Goal: Task Accomplishment & Management: Manage account settings

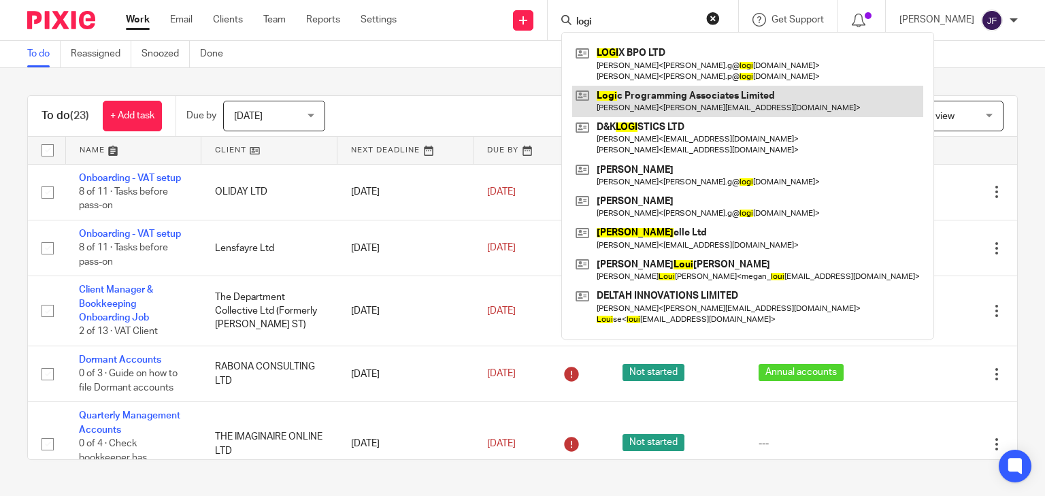
type input "logi"
click at [695, 97] on link at bounding box center [747, 101] width 351 height 31
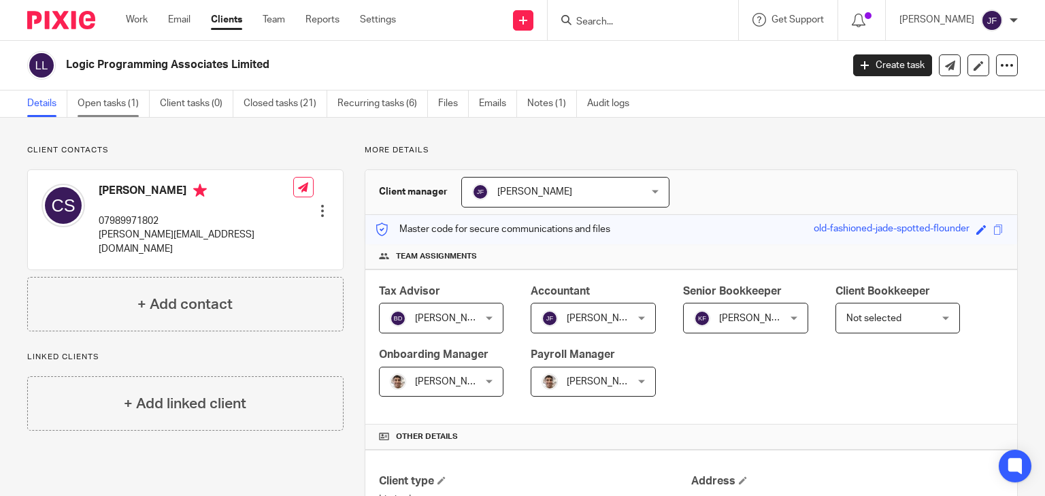
click at [135, 98] on link "Open tasks (1)" at bounding box center [114, 103] width 72 height 27
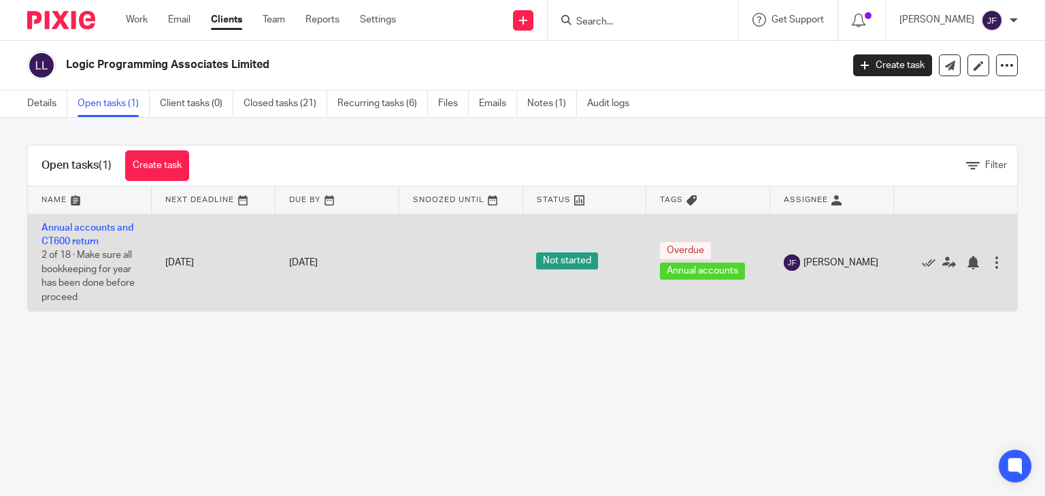
click at [105, 254] on span "2 of 18 · Make sure all bookkeeping for year has been done before proceed" at bounding box center [87, 276] width 93 height 52
click at [86, 235] on td "Annual accounts and CT600 return 2 of 18 · Make sure all bookkeeping for year h…" at bounding box center [90, 262] width 124 height 97
click at [88, 226] on link "Annual accounts and CT600 return" at bounding box center [87, 234] width 92 height 23
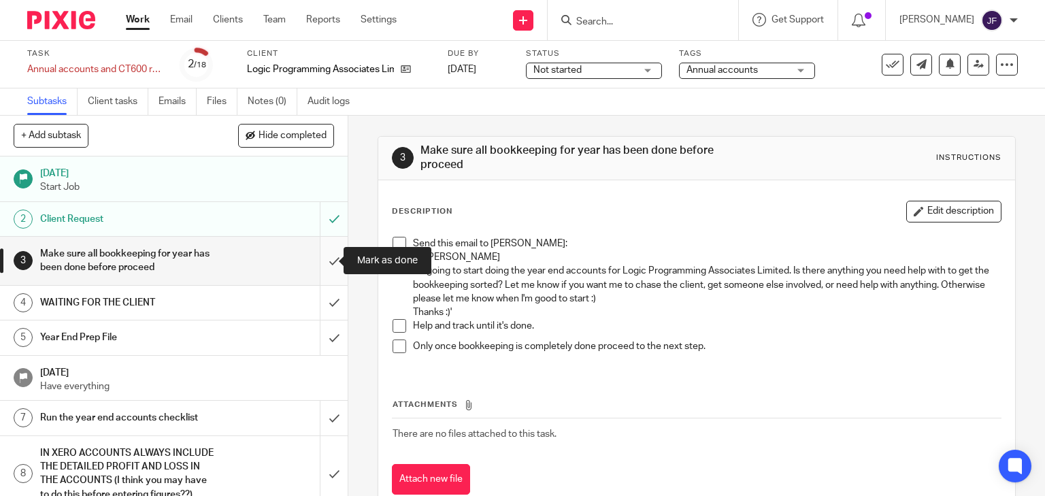
click at [322, 260] on input "submit" at bounding box center [174, 261] width 348 height 48
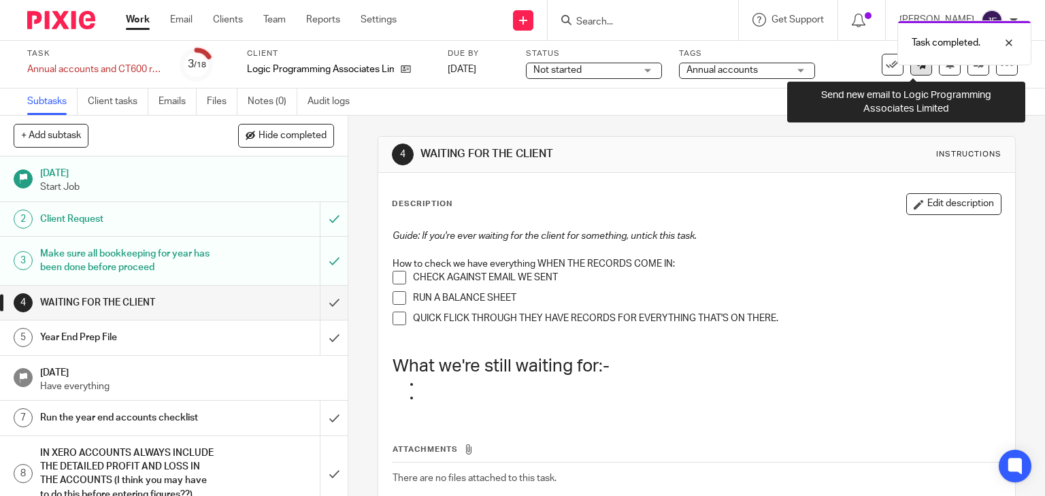
click at [911, 71] on link at bounding box center [921, 65] width 22 height 22
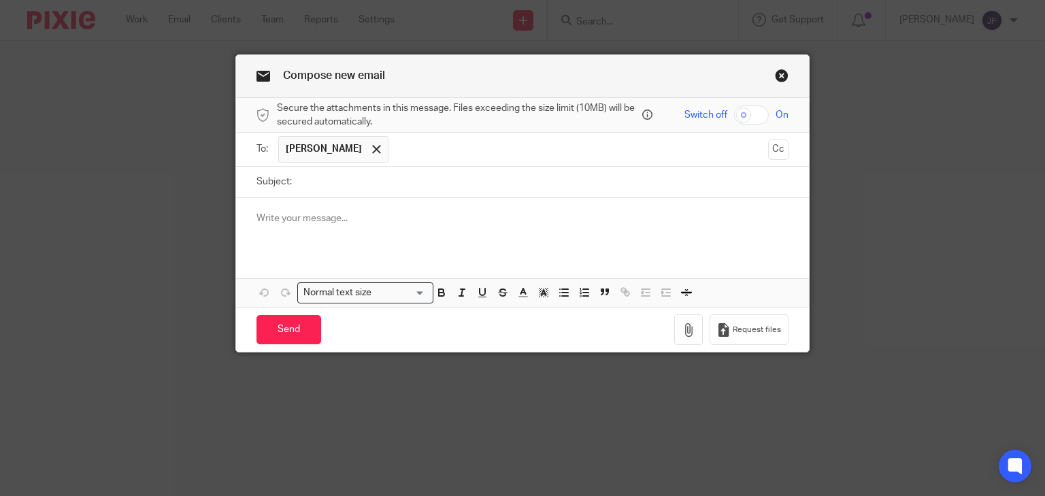
click at [367, 175] on input "Subject:" at bounding box center [544, 182] width 490 height 31
type input "Accounts queries"
click at [351, 220] on p "Hi Clive" at bounding box center [522, 219] width 533 height 14
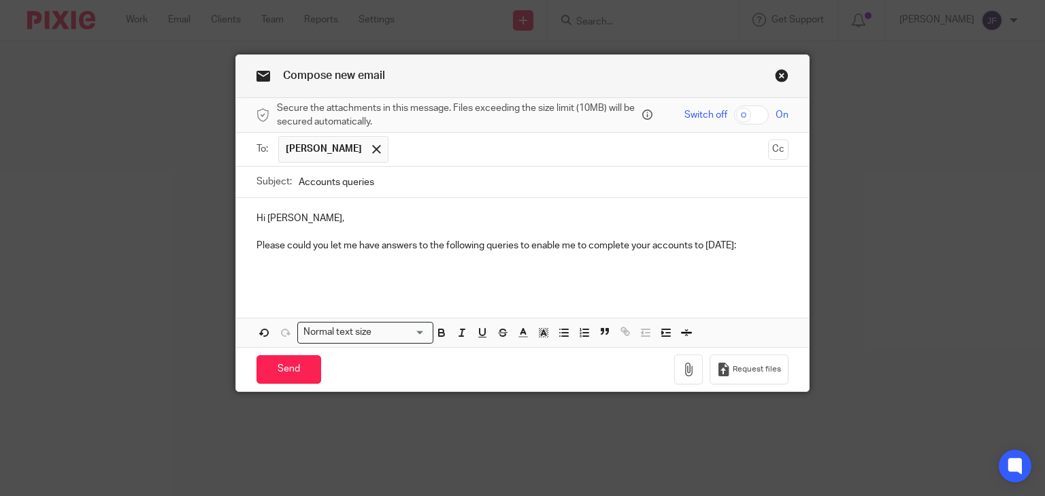
click at [270, 269] on p at bounding box center [522, 274] width 533 height 14
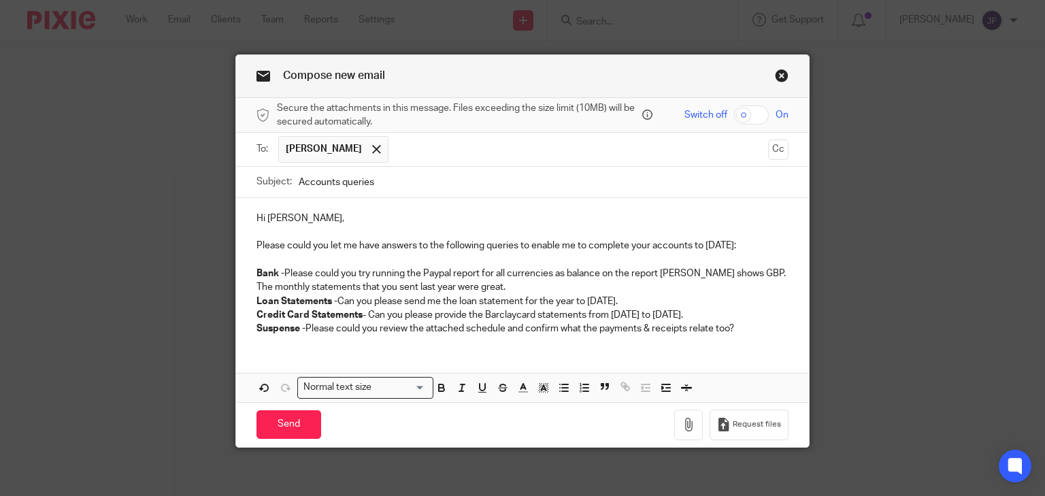
click at [612, 278] on p "Bank - Please could you try running the Paypal report for all currencies as bal…" at bounding box center [522, 281] width 533 height 28
click at [678, 272] on p "Bank - Please could you try running the Paypal report for all currencies as bal…" at bounding box center [522, 281] width 533 height 28
click at [496, 288] on p "Bank - Please could you try running the Paypal report for all currencies as bal…" at bounding box center [522, 281] width 533 height 28
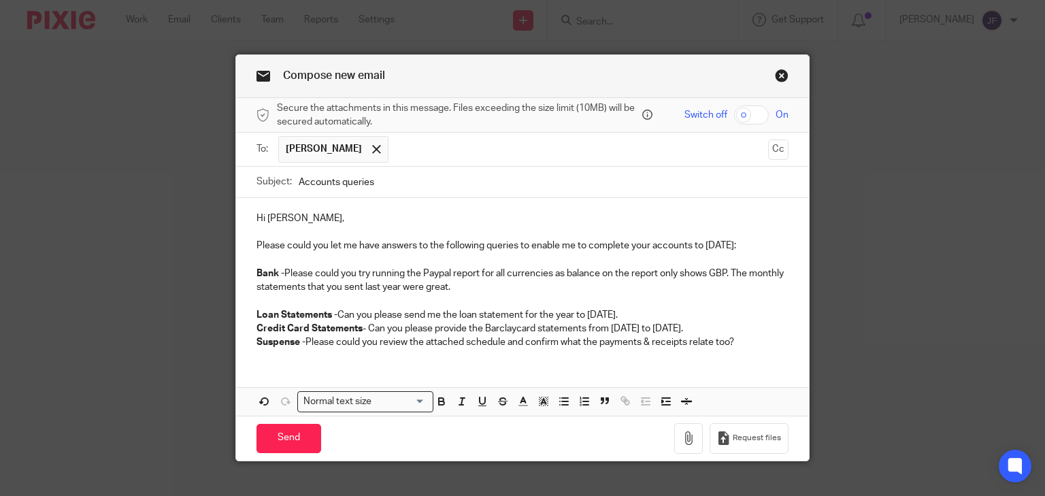
click at [686, 318] on p "Loan Statements - Can you please send me the loan statement for the year to 31s…" at bounding box center [522, 315] width 533 height 14
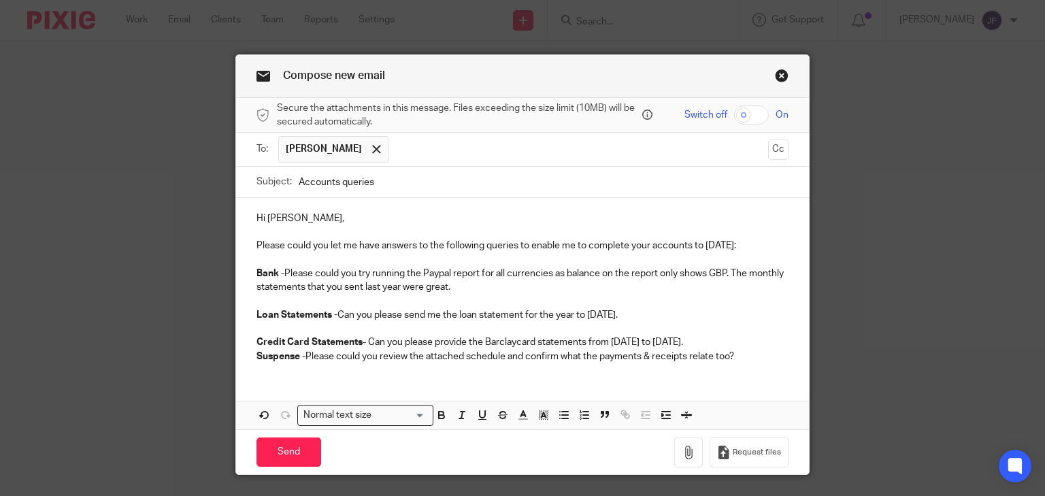
click at [762, 337] on p "Credit Card Statements - Can you please provide the Barclaycard statements from…" at bounding box center [522, 342] width 533 height 14
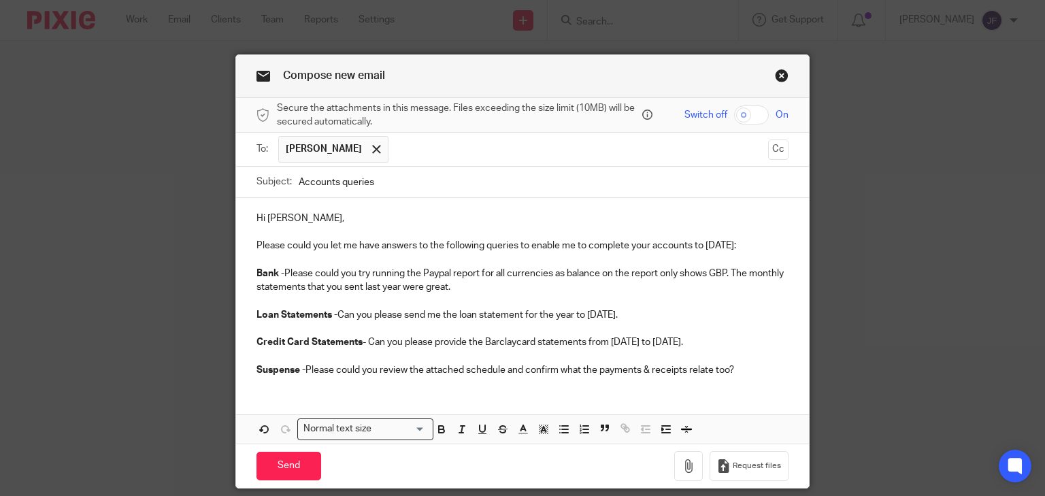
click at [764, 373] on p "Suspense - Please could you review the attached schedule and confirm what the p…" at bounding box center [522, 370] width 533 height 14
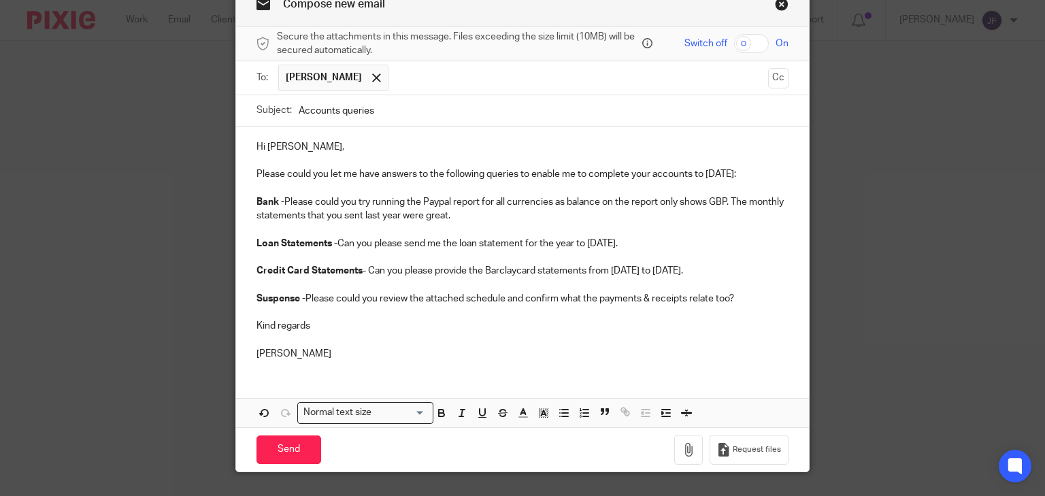
scroll to position [101, 0]
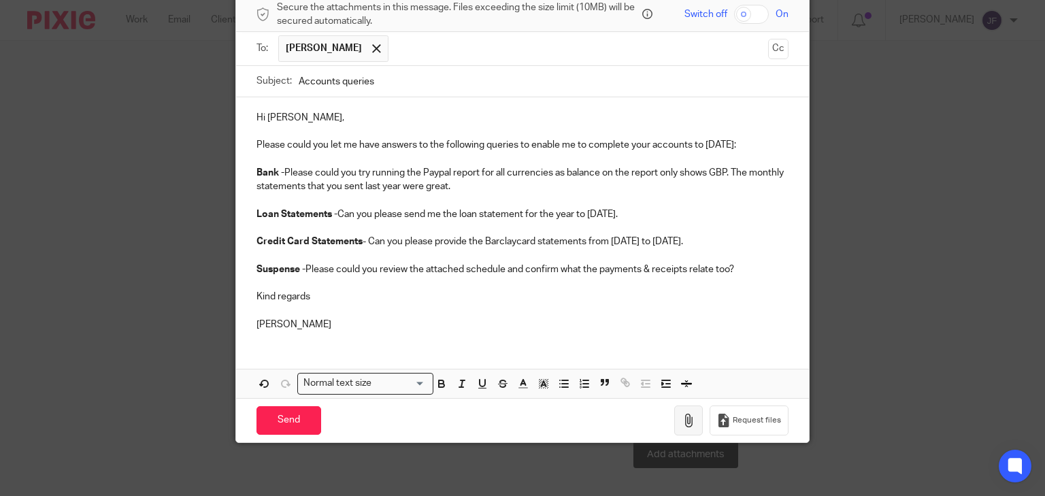
click at [688, 422] on icon "button" at bounding box center [688, 420] width 14 height 14
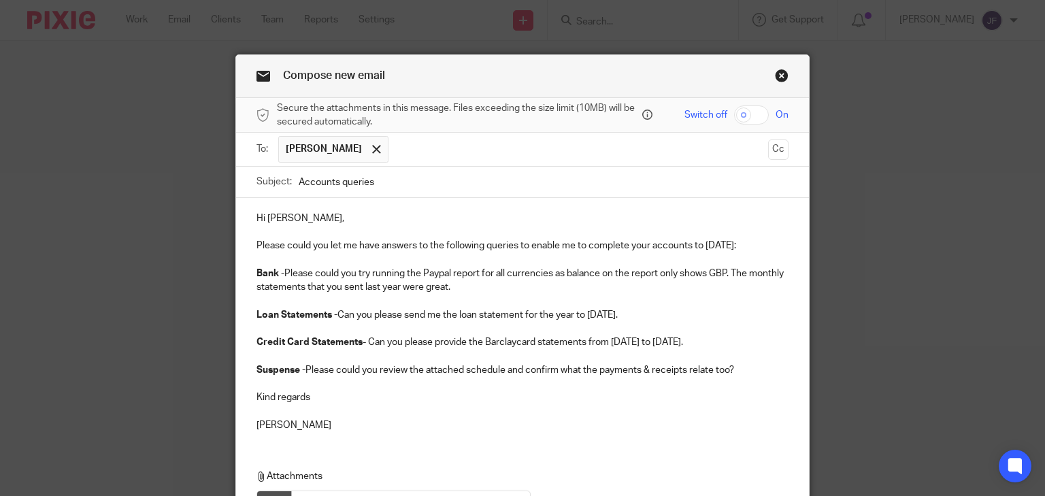
scroll to position [177, 0]
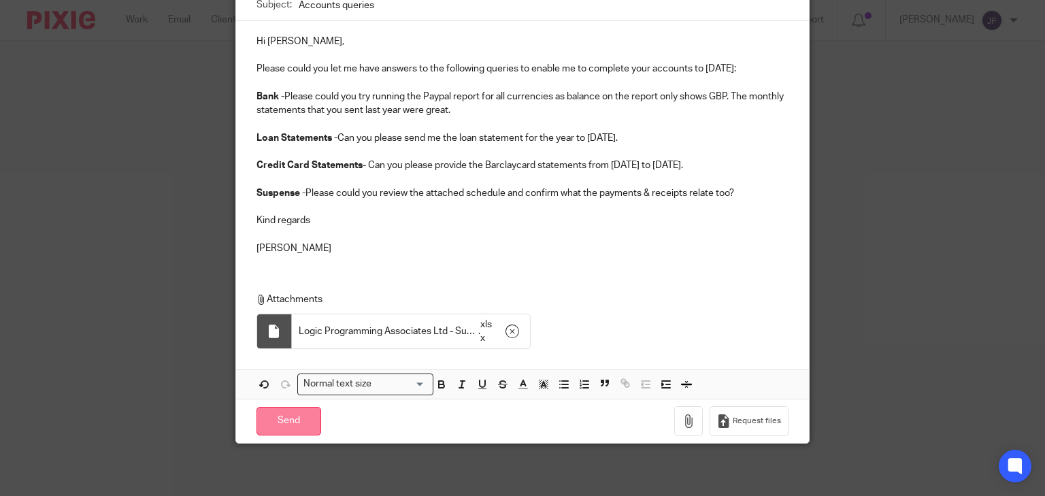
click at [292, 410] on input "Send" at bounding box center [288, 421] width 65 height 29
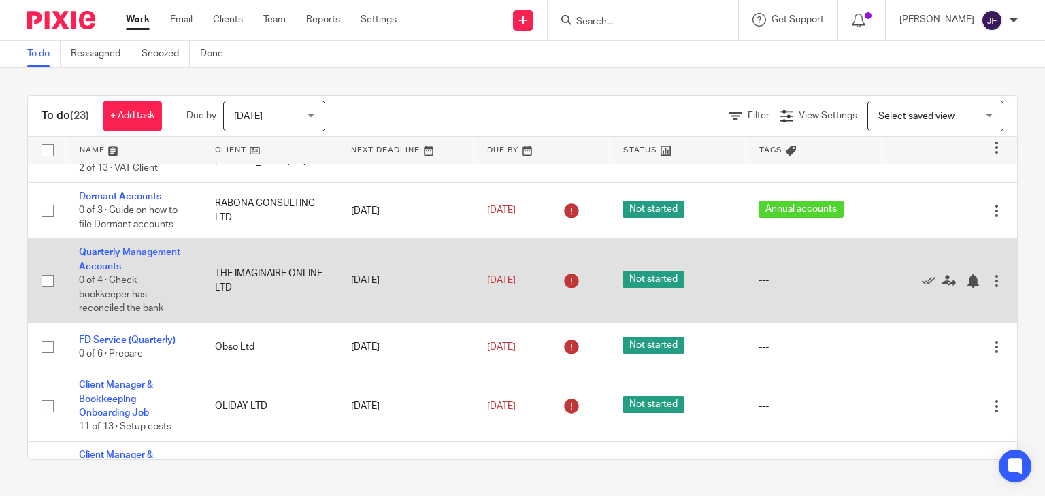
scroll to position [218, 0]
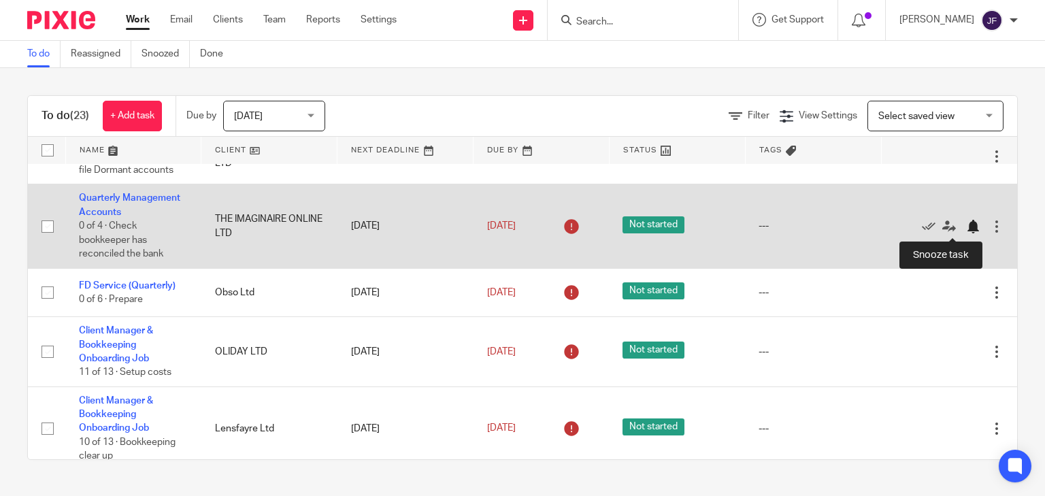
click at [966, 226] on div at bounding box center [973, 227] width 14 height 14
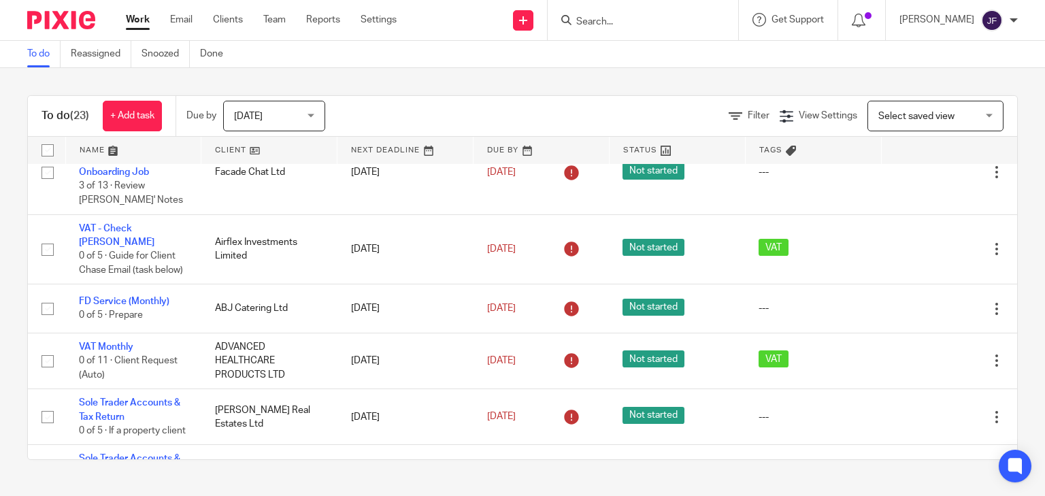
scroll to position [490, 0]
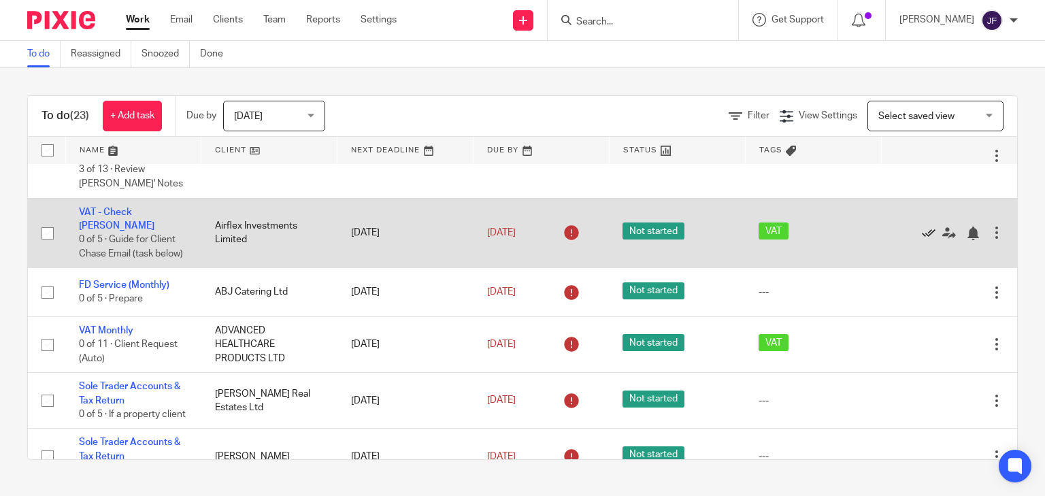
click at [922, 234] on icon at bounding box center [929, 233] width 14 height 14
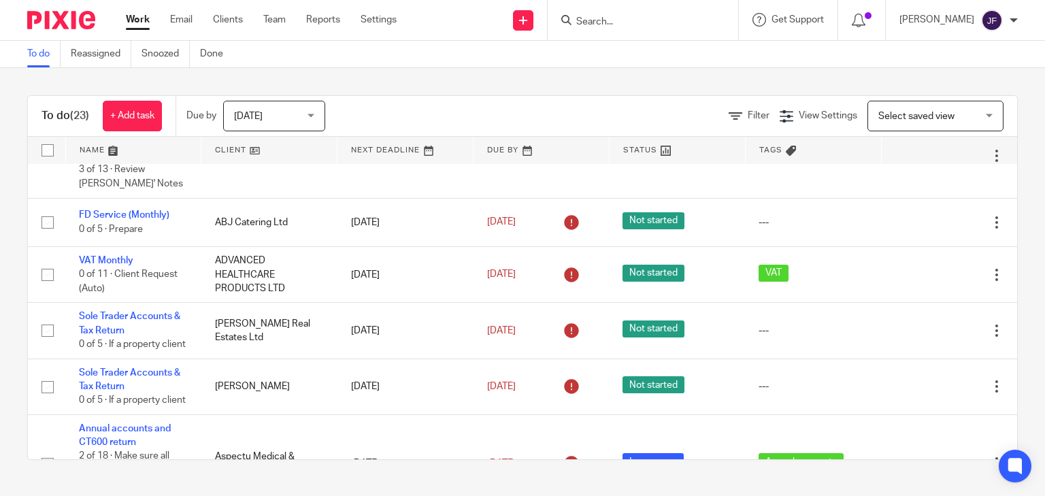
click at [697, 26] on input "Search" at bounding box center [636, 22] width 122 height 12
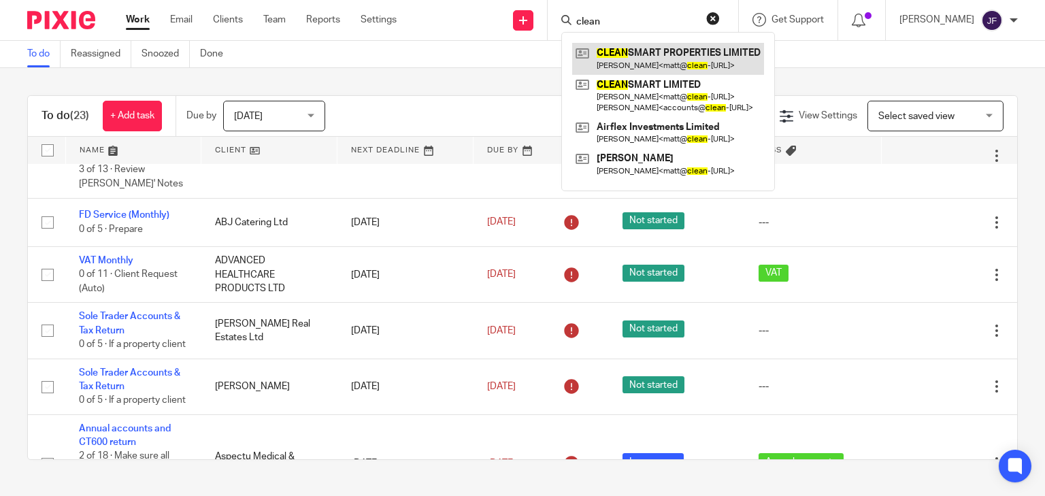
type input "clean"
click at [726, 53] on link at bounding box center [668, 58] width 192 height 31
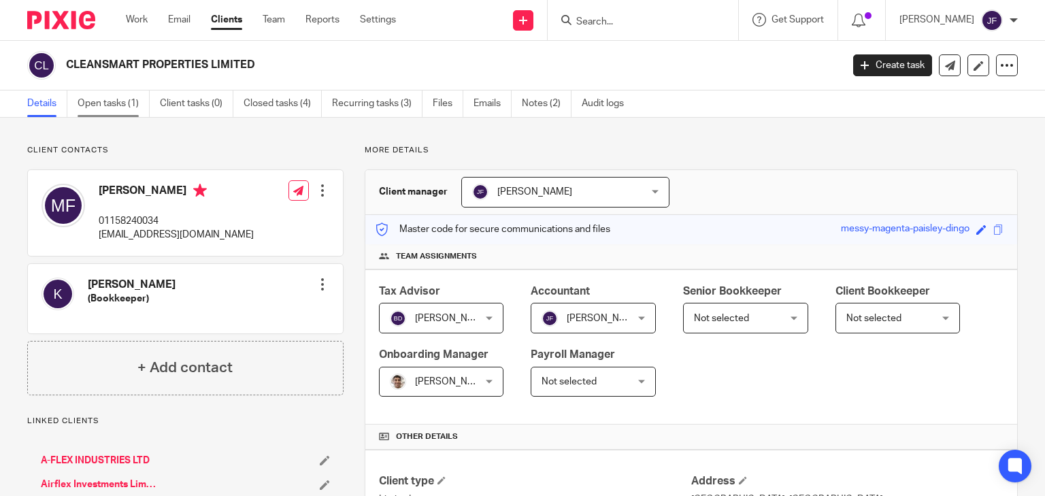
click at [112, 98] on link "Open tasks (1)" at bounding box center [114, 103] width 72 height 27
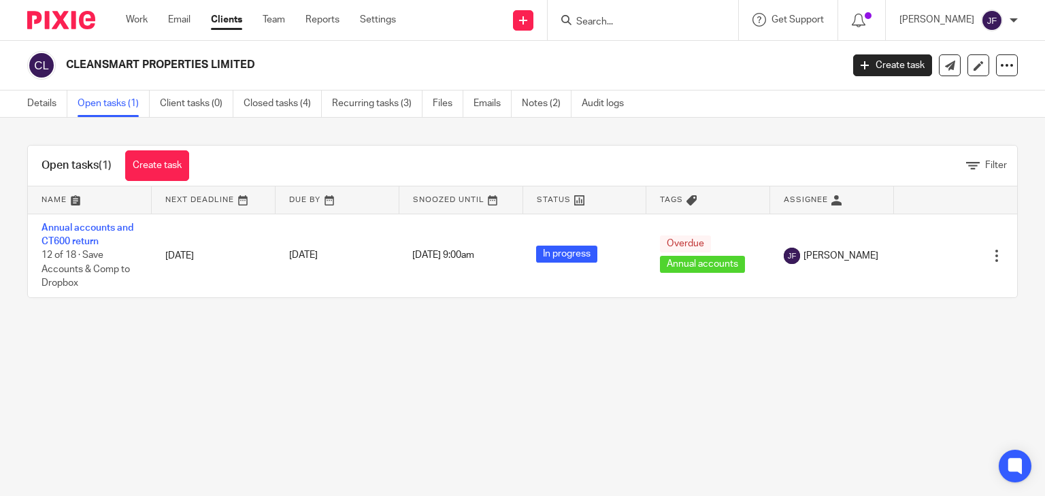
click at [78, 13] on img at bounding box center [61, 20] width 68 height 18
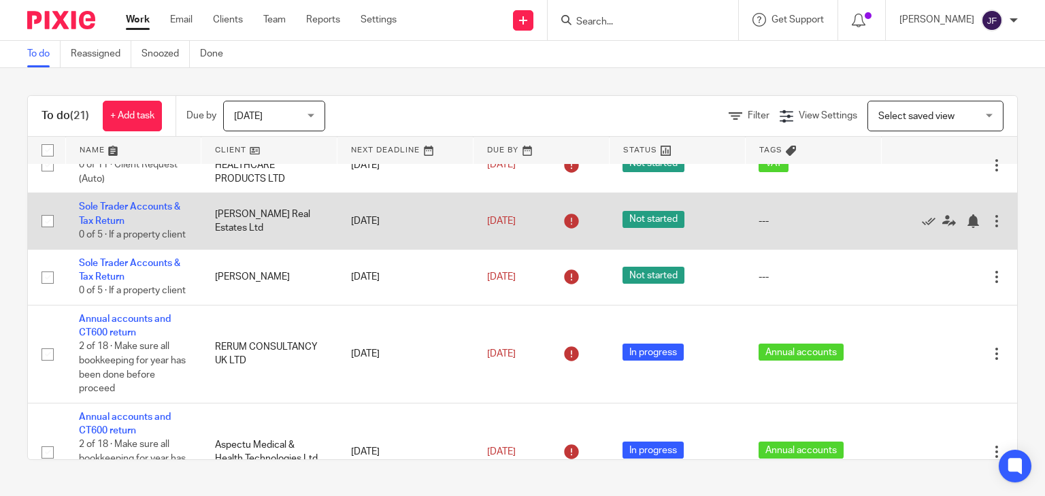
scroll to position [598, 0]
click at [966, 229] on div at bounding box center [973, 222] width 14 height 14
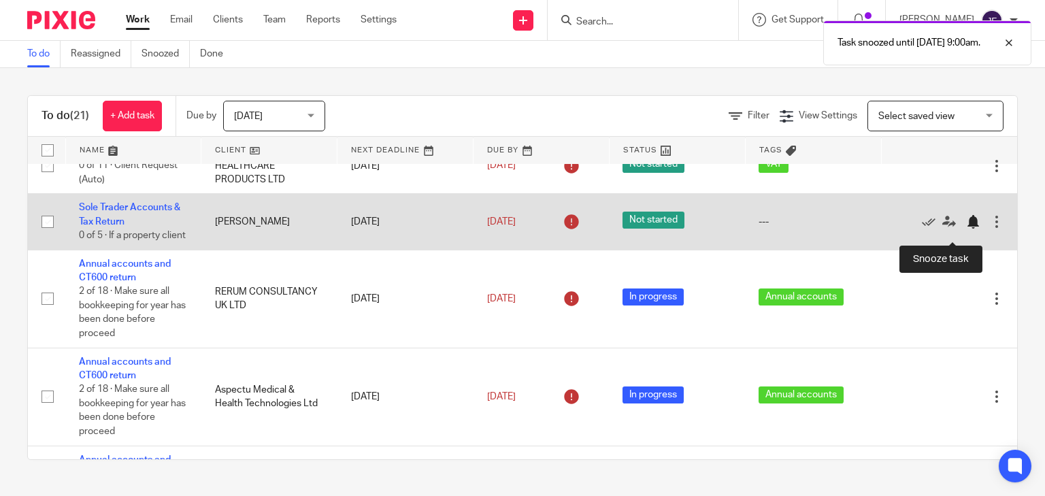
click at [966, 229] on div at bounding box center [973, 222] width 14 height 14
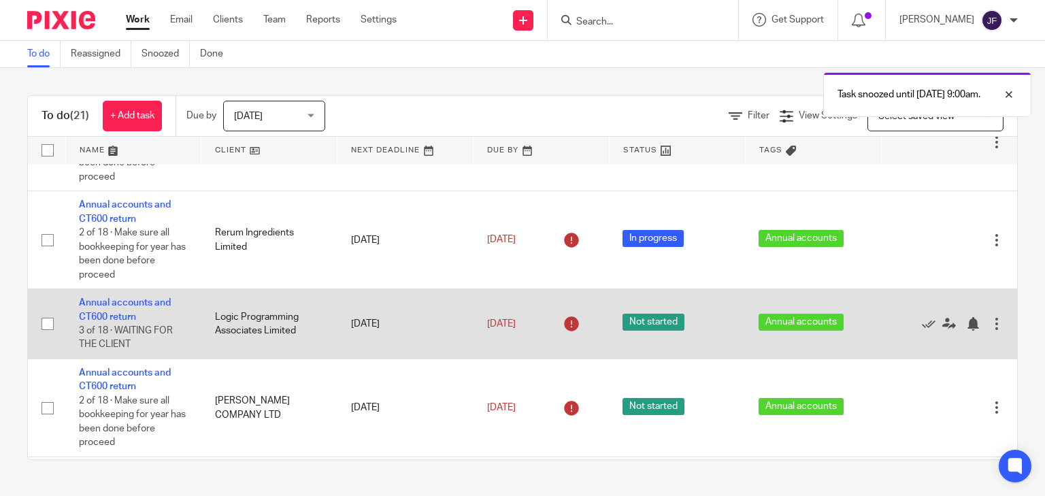
scroll to position [816, 0]
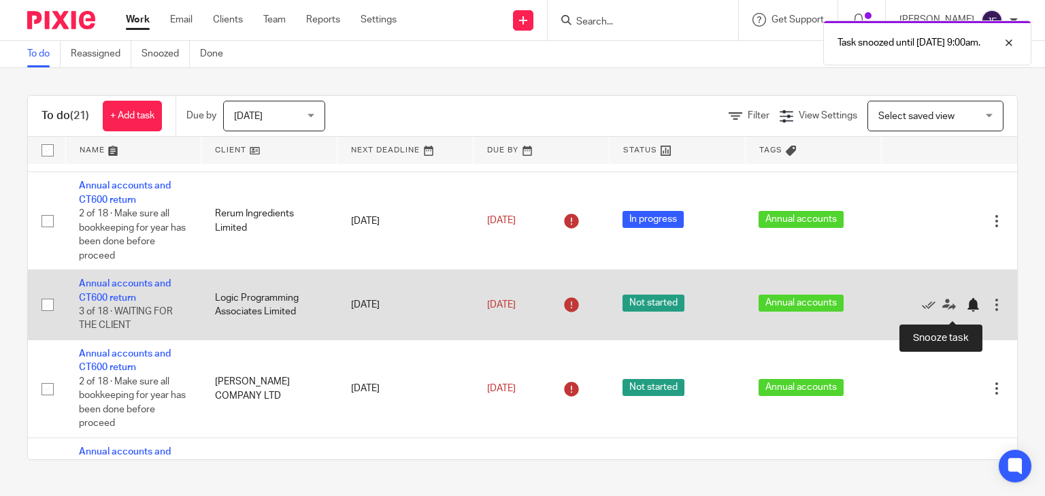
click at [966, 310] on div at bounding box center [973, 305] width 14 height 14
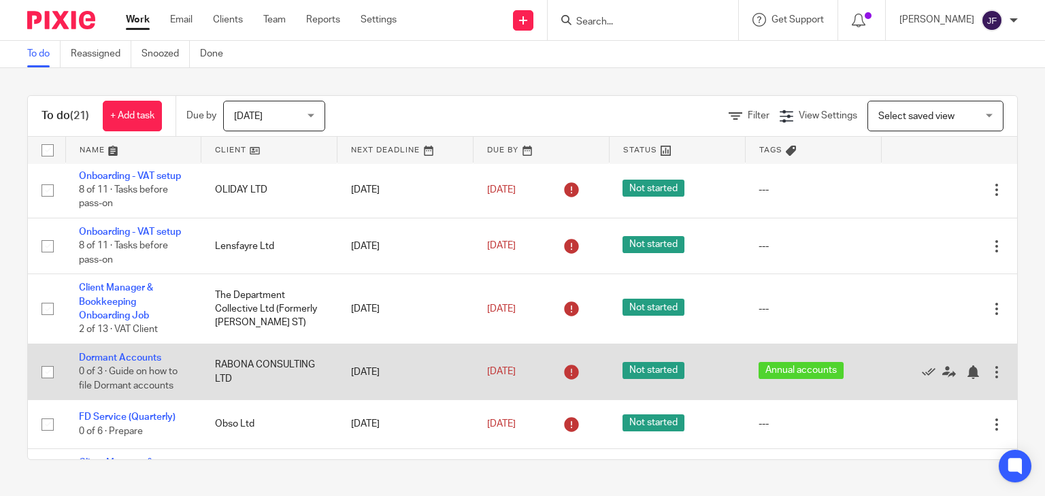
scroll to position [0, 0]
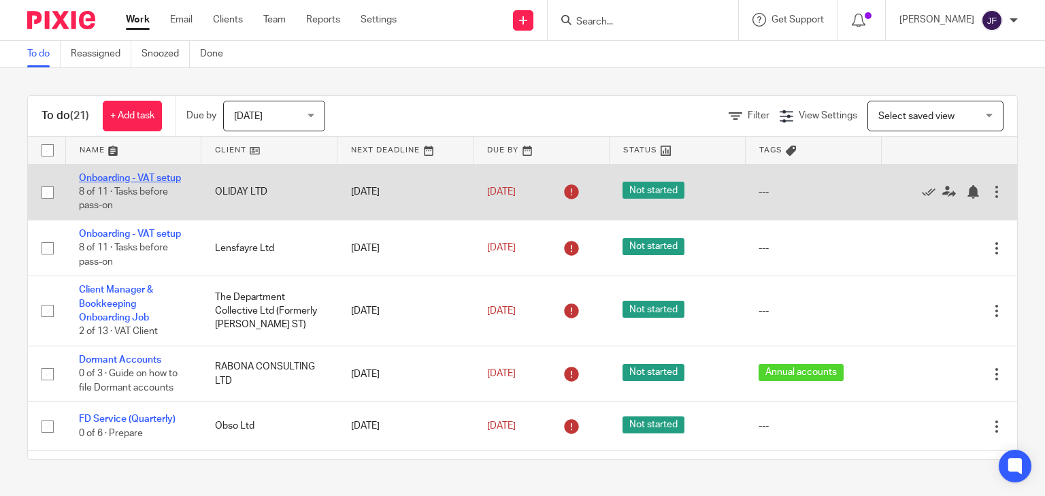
click at [129, 179] on link "Onboarding - VAT setup" at bounding box center [130, 178] width 102 height 10
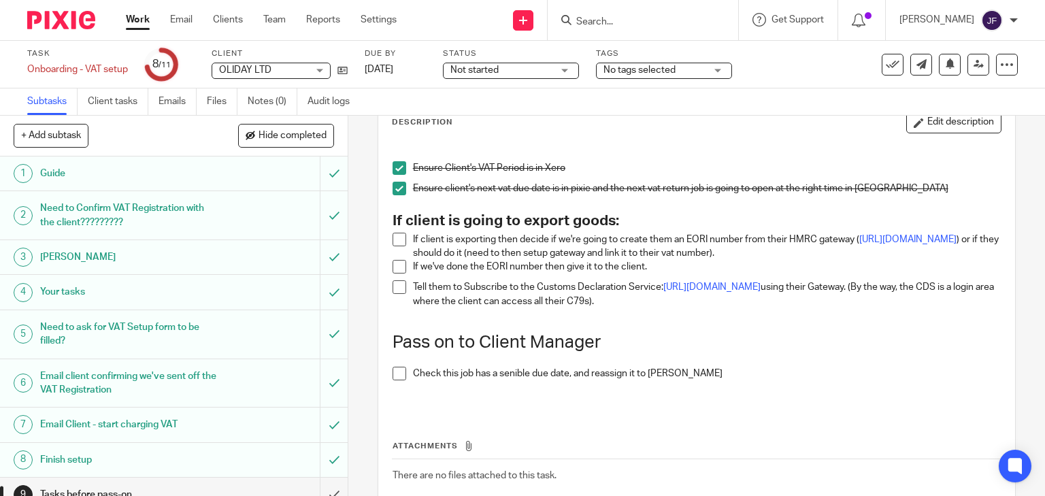
scroll to position [161, 0]
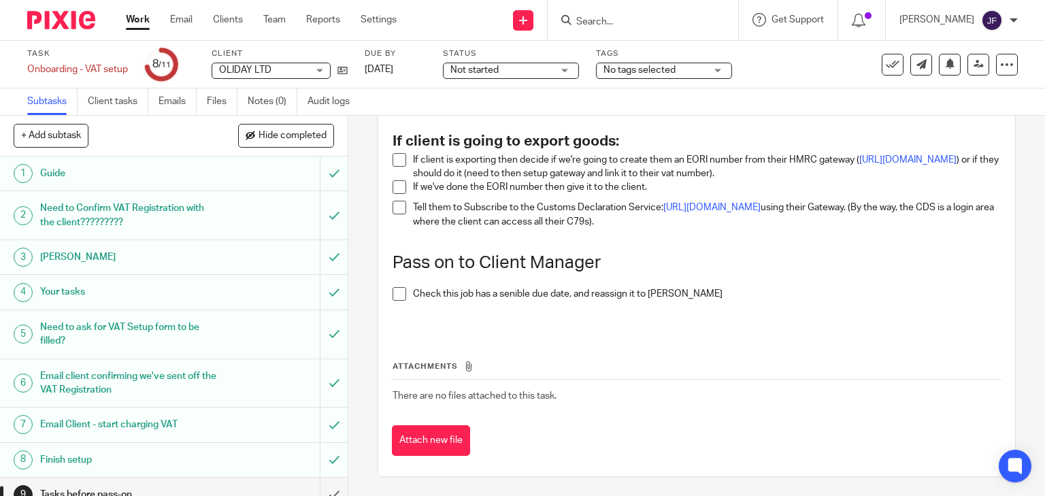
click at [83, 19] on img at bounding box center [61, 20] width 68 height 18
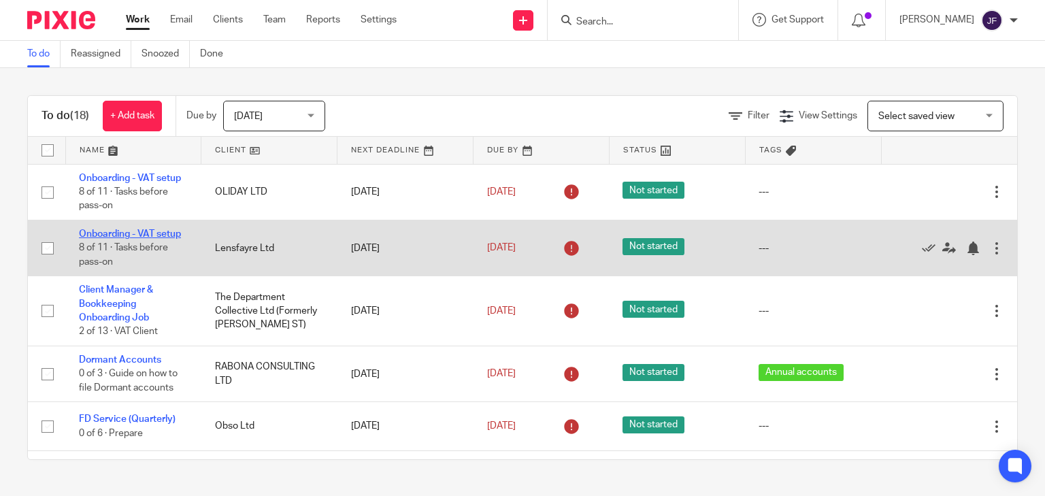
click at [171, 235] on link "Onboarding - VAT setup" at bounding box center [130, 234] width 102 height 10
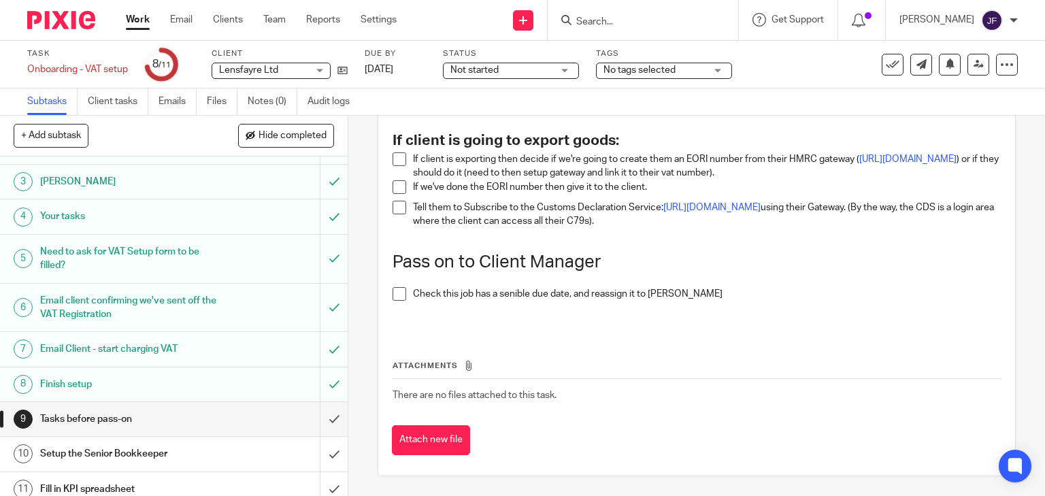
scroll to position [84, 0]
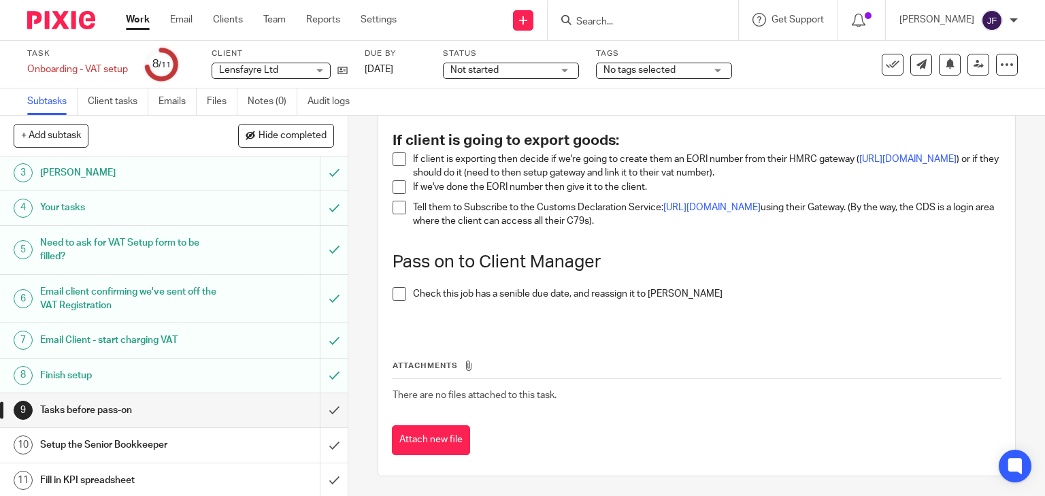
click at [397, 291] on span at bounding box center [399, 294] width 14 height 14
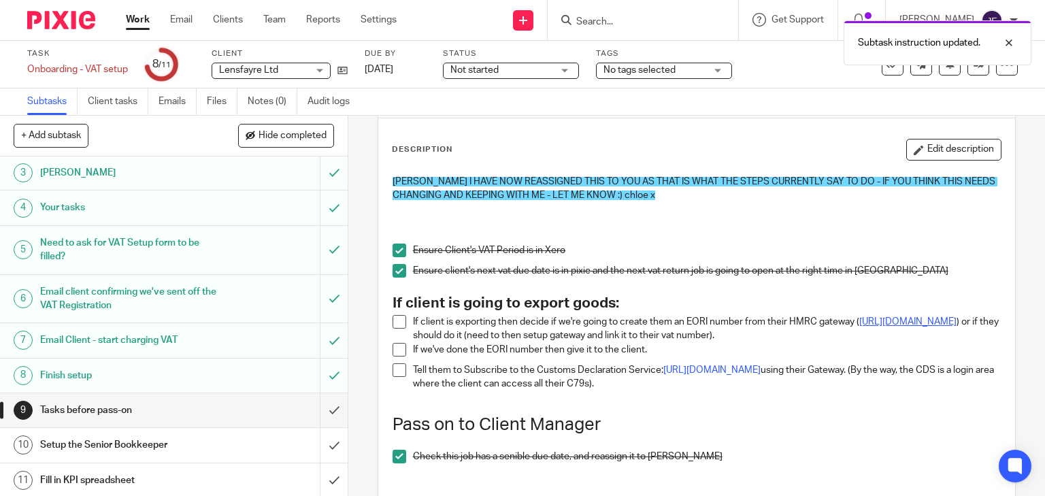
scroll to position [54, 0]
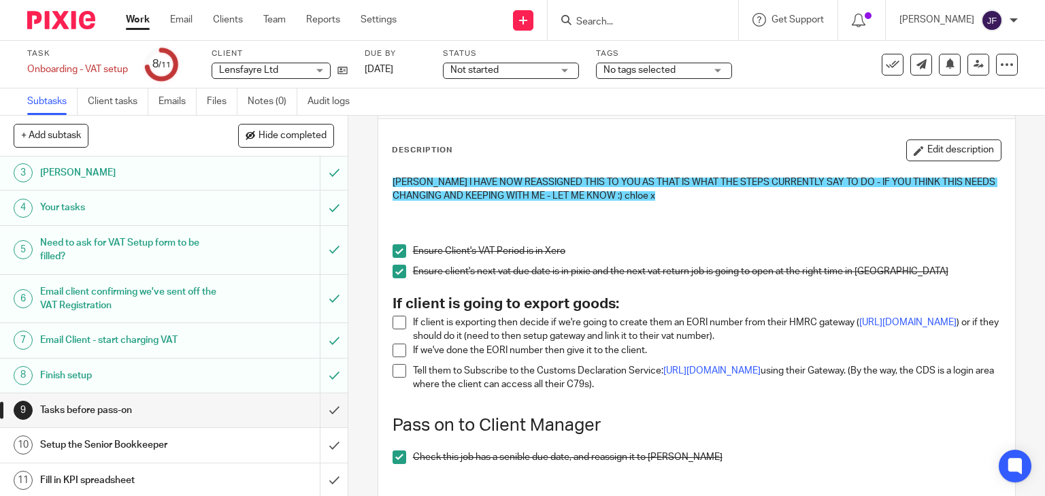
click at [56, 24] on img at bounding box center [61, 20] width 68 height 18
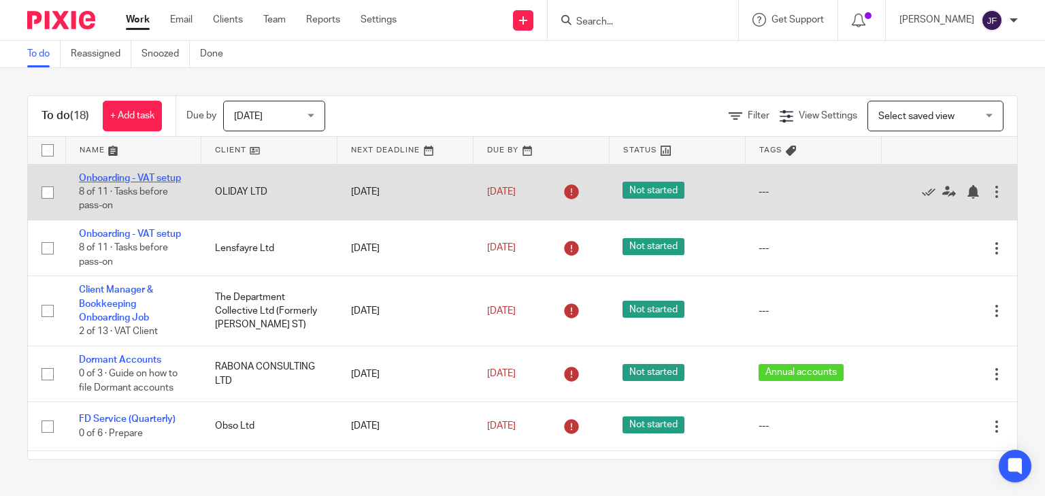
click at [162, 179] on link "Onboarding - VAT setup" at bounding box center [130, 178] width 102 height 10
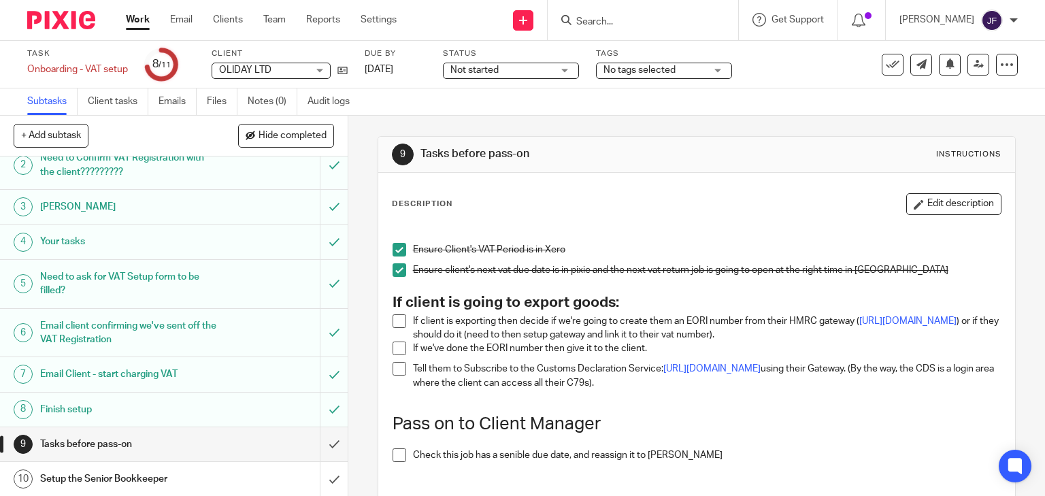
scroll to position [84, 0]
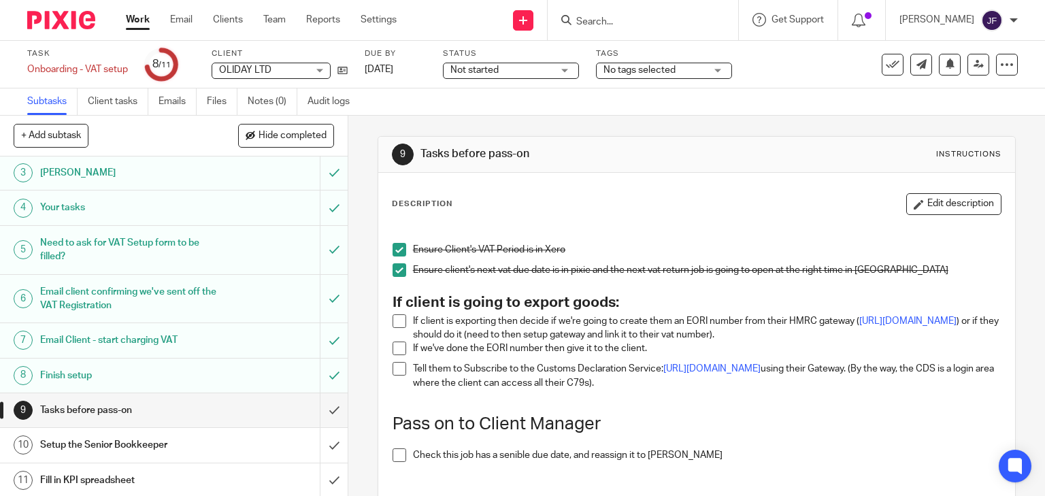
click at [145, 403] on h1 "Tasks before pass-on" at bounding box center [129, 410] width 178 height 20
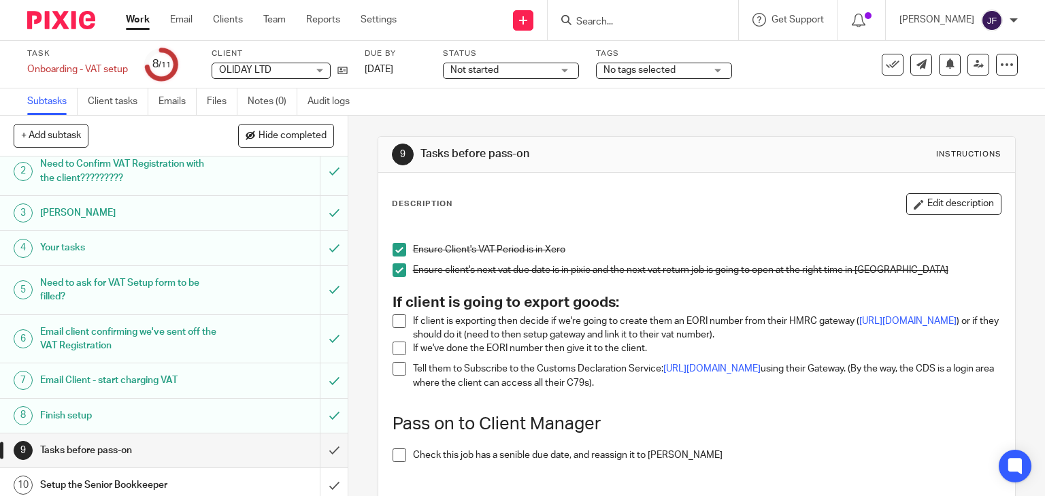
scroll to position [84, 0]
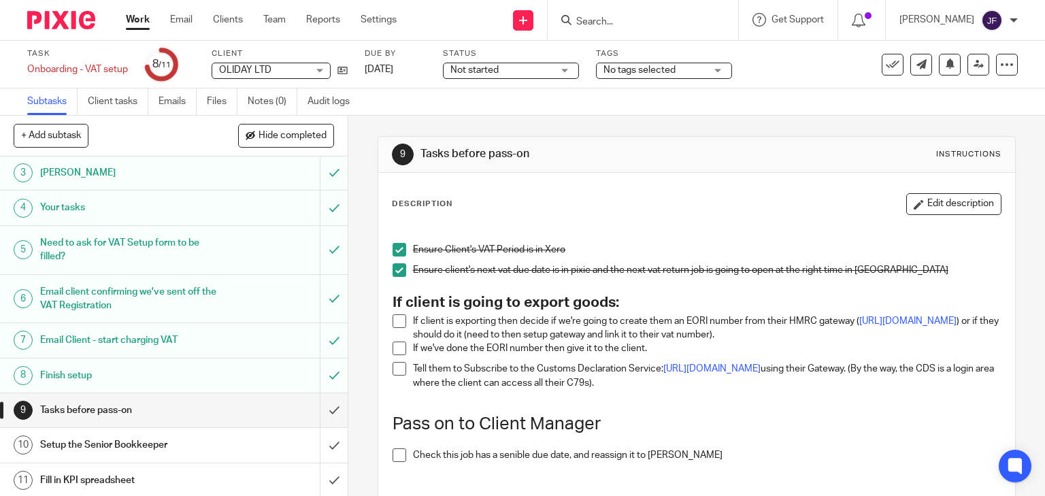
click at [74, 14] on img at bounding box center [61, 20] width 68 height 18
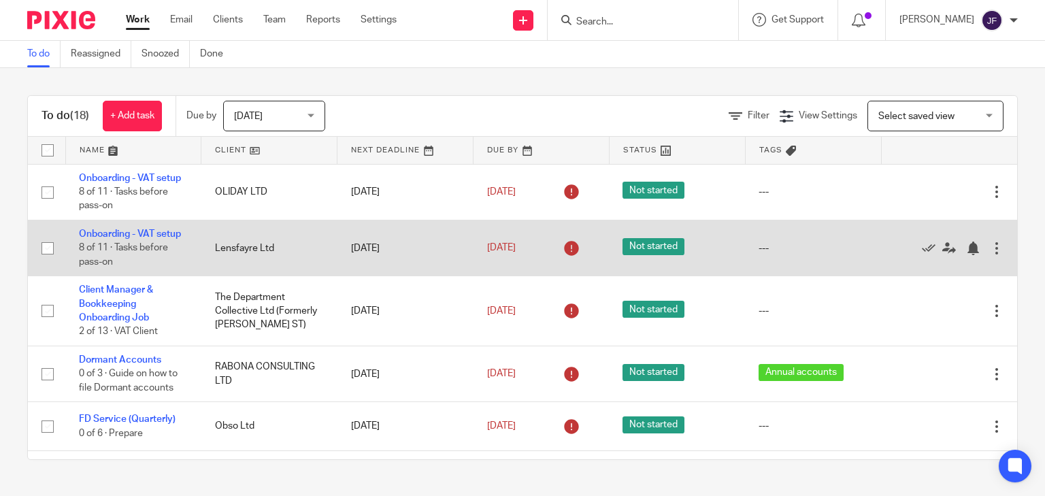
click at [173, 228] on td "Onboarding - VAT setup 8 of 11 · Tasks before pass-on" at bounding box center [133, 248] width 136 height 56
click at [174, 231] on link "Onboarding - VAT setup" at bounding box center [130, 234] width 102 height 10
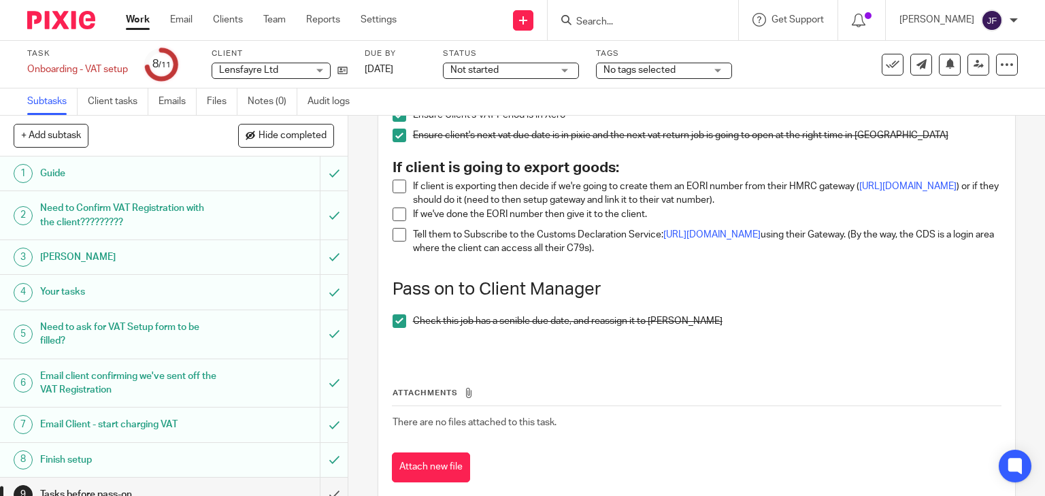
scroll to position [217, 0]
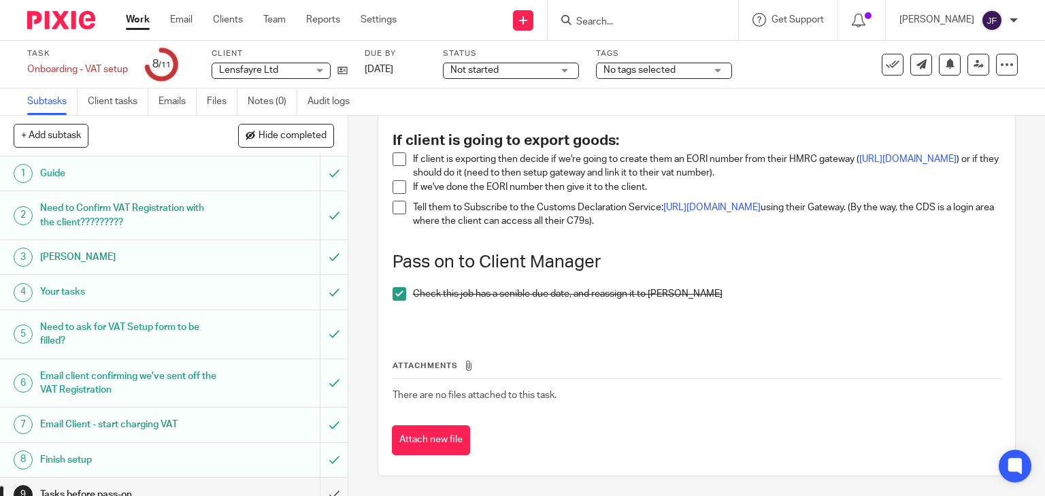
click at [55, 22] on img at bounding box center [61, 20] width 68 height 18
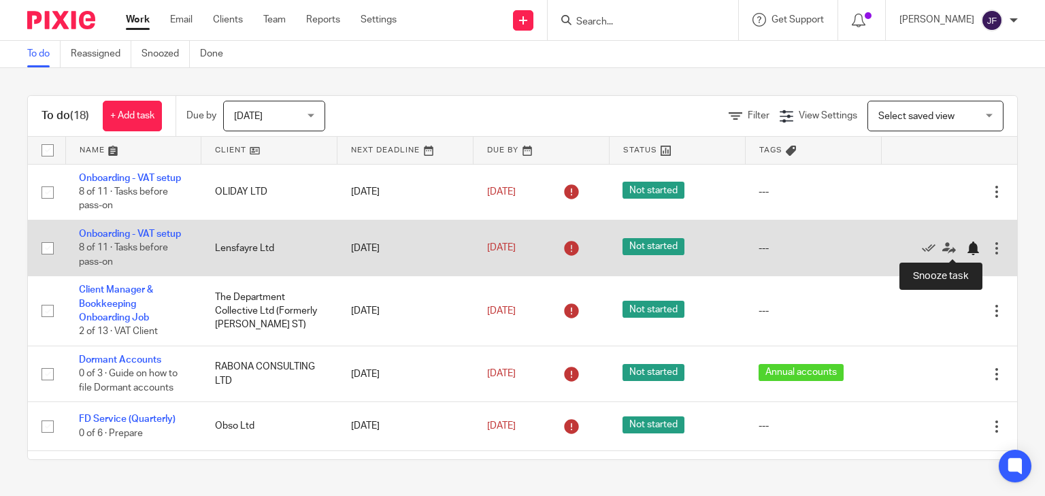
click at [966, 248] on div at bounding box center [973, 248] width 14 height 14
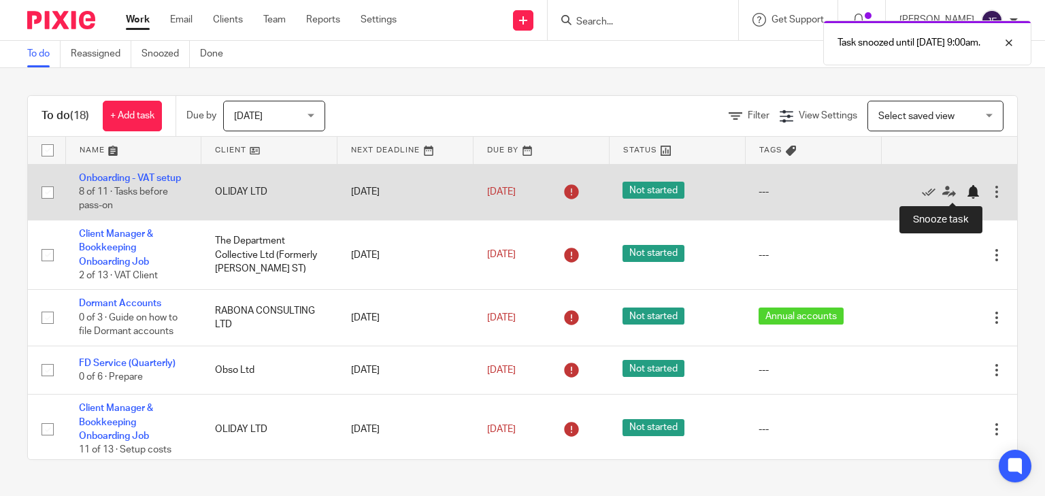
click at [966, 190] on div at bounding box center [973, 192] width 14 height 14
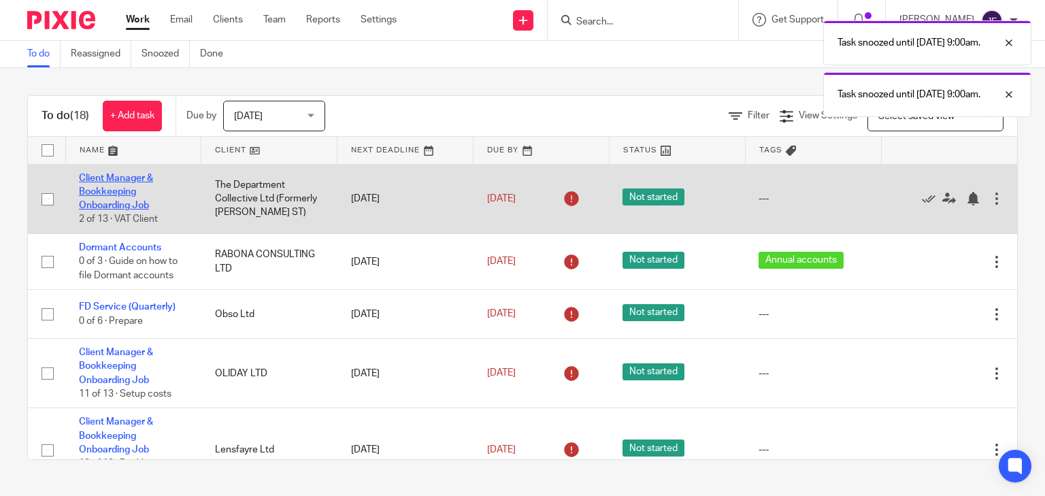
click at [132, 179] on link "Client Manager & Bookkeeping Onboarding Job" at bounding box center [116, 191] width 74 height 37
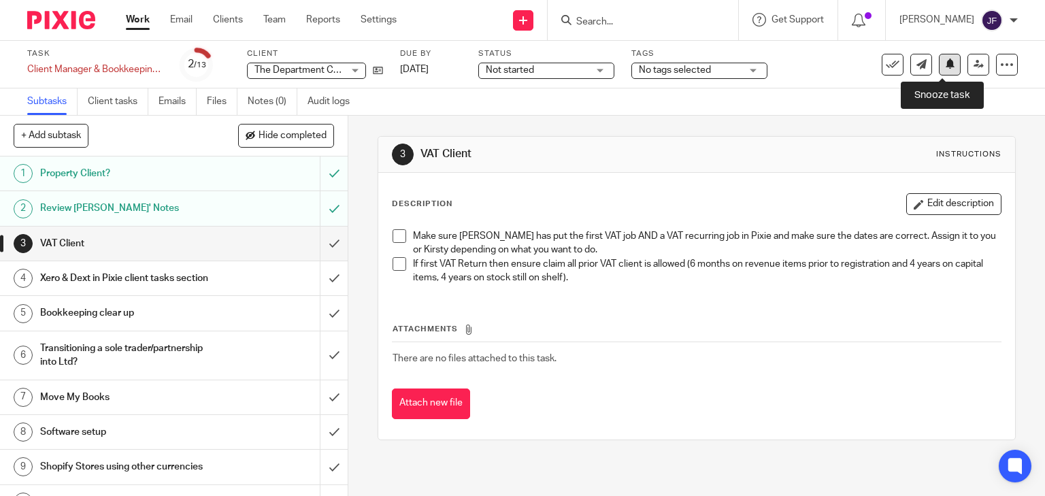
click at [945, 67] on icon at bounding box center [950, 63] width 10 height 10
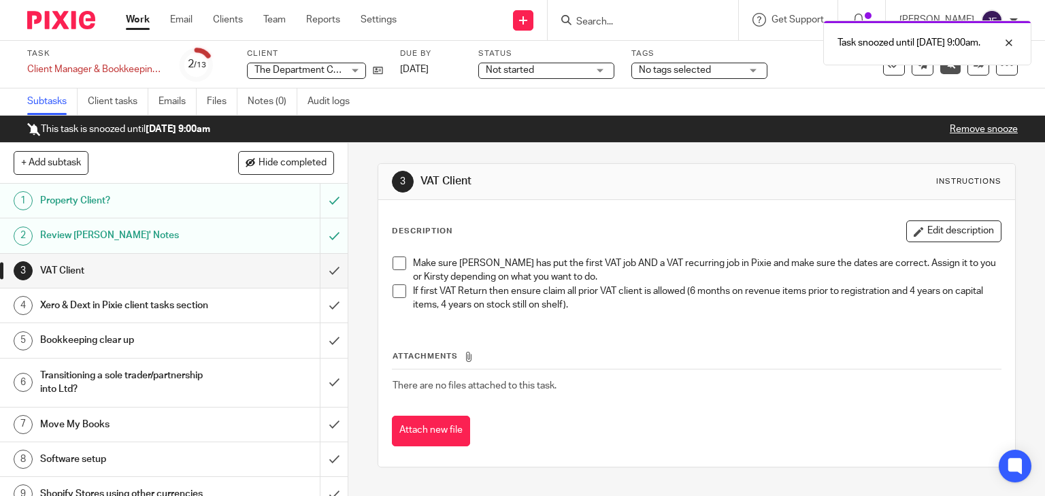
drag, startPoint x: 67, startPoint y: 27, endPoint x: 88, endPoint y: 33, distance: 22.2
click at [67, 27] on img at bounding box center [61, 20] width 68 height 18
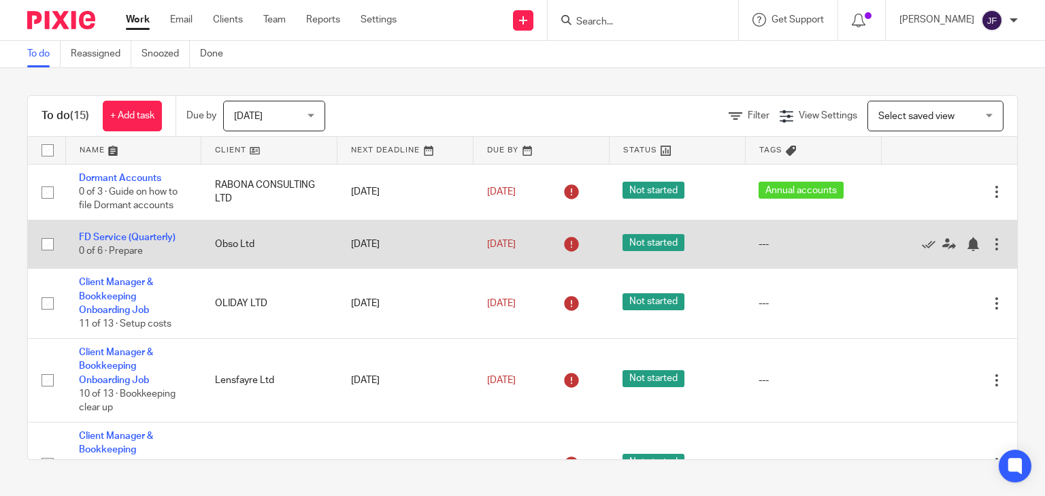
drag, startPoint x: 166, startPoint y: 233, endPoint x: 188, endPoint y: 245, distance: 25.0
click at [166, 233] on link "FD Service (Quarterly)" at bounding box center [127, 238] width 97 height 10
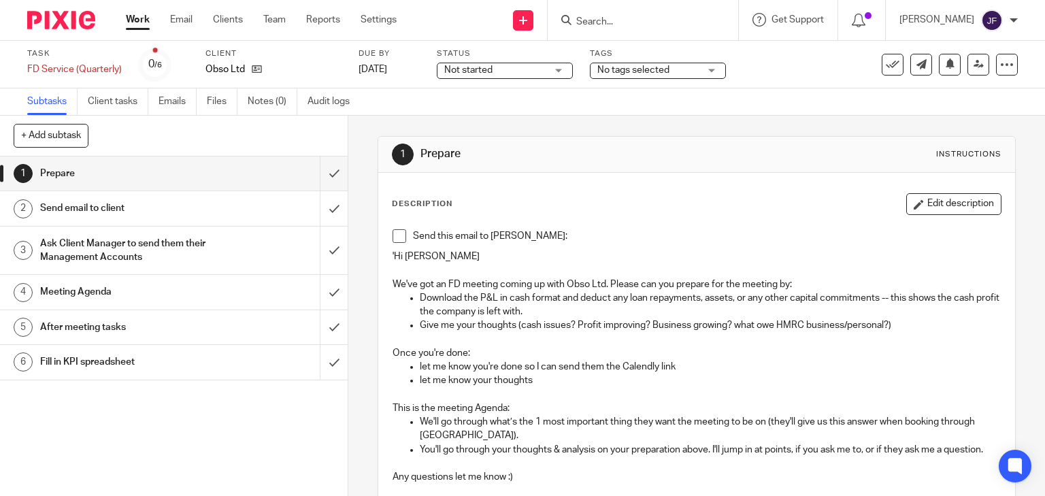
click at [180, 252] on h1 "Ask Client Manager to send them their Management Accounts" at bounding box center [129, 250] width 178 height 35
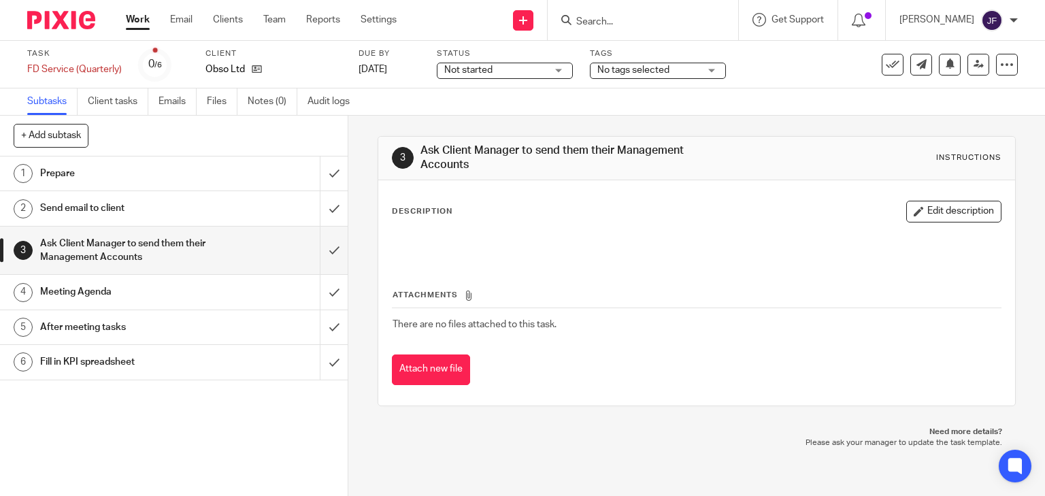
click at [231, 178] on div "Prepare" at bounding box center [173, 173] width 266 height 20
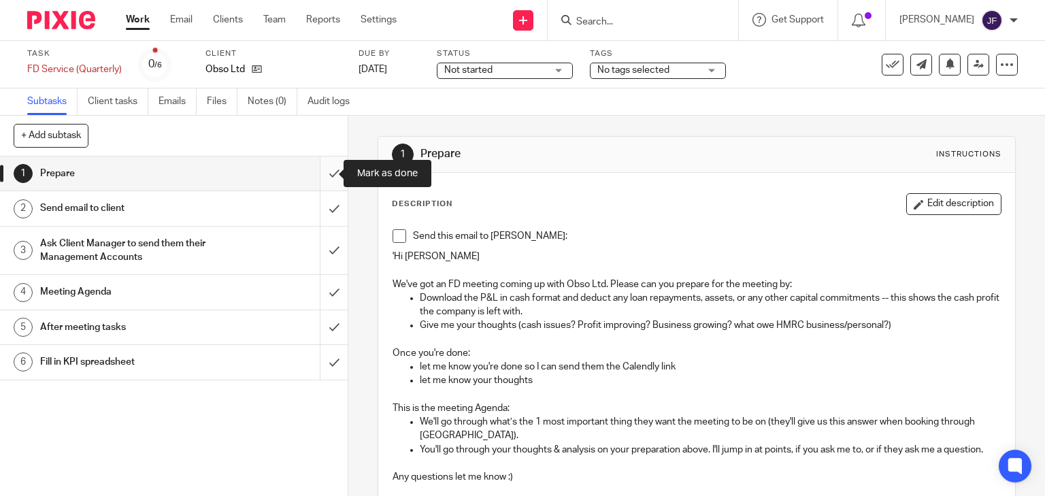
click at [326, 175] on input "submit" at bounding box center [174, 173] width 348 height 34
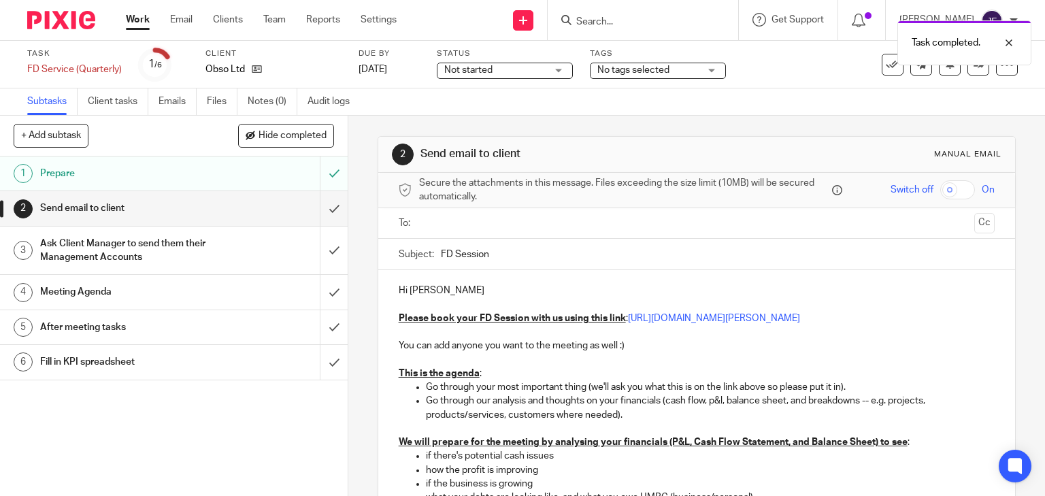
click at [487, 226] on input "text" at bounding box center [696, 224] width 545 height 16
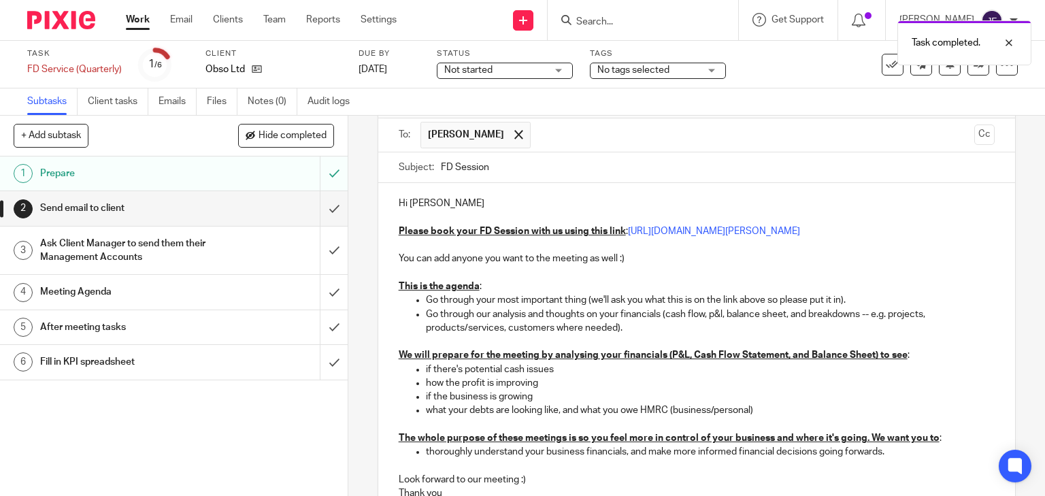
scroll to position [109, 0]
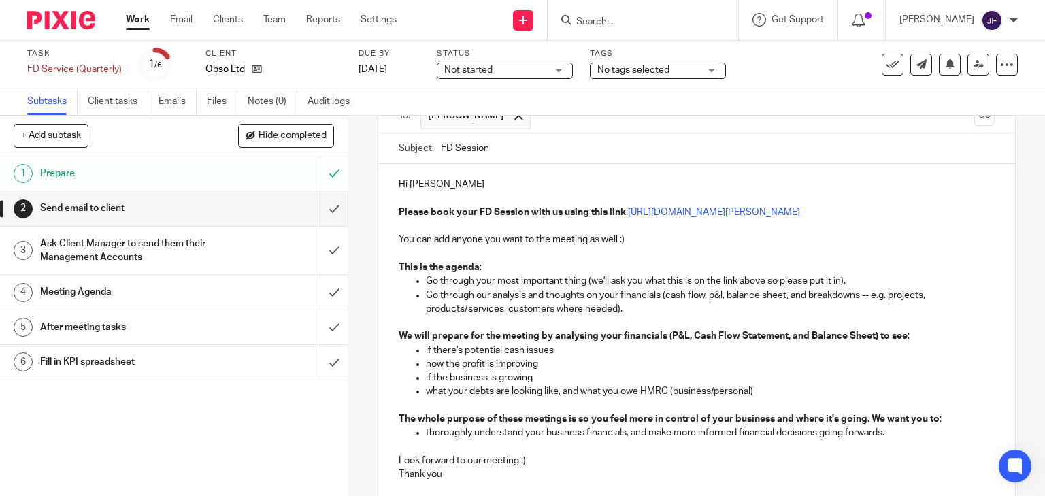
click at [407, 182] on p "Hi Richard" at bounding box center [697, 185] width 596 height 14
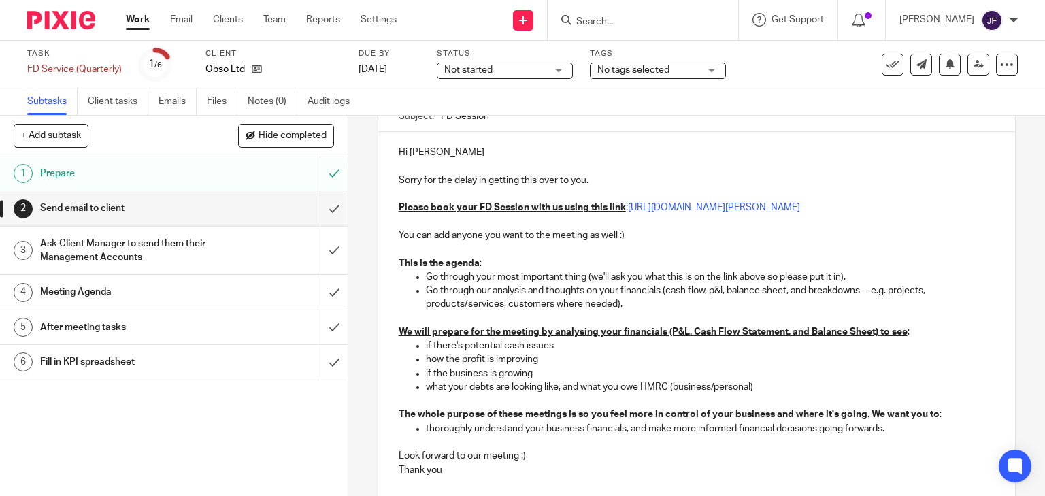
scroll to position [34, 0]
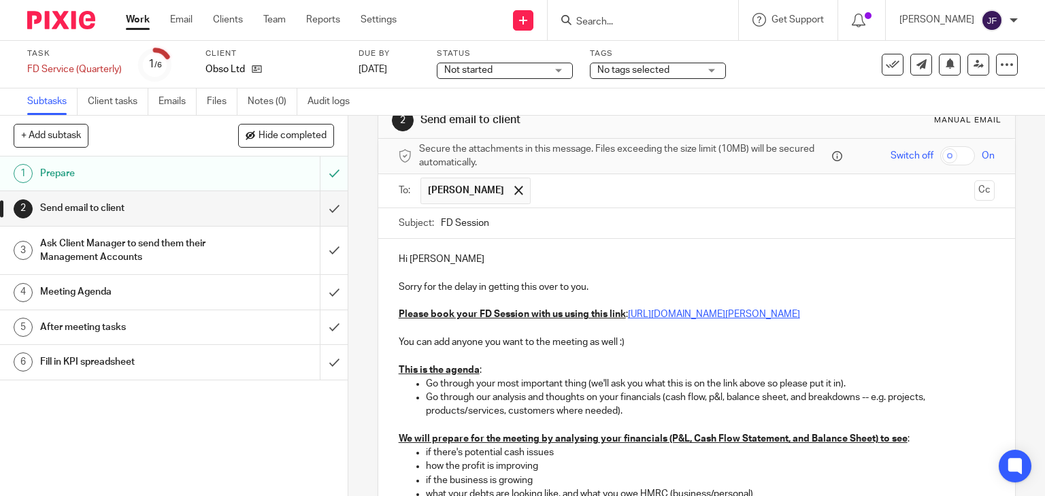
click at [717, 315] on link "https://calendly.com/d/cmjy-qsg-mc6/jill-chris-fd-session-archimedia-video-call" at bounding box center [714, 314] width 172 height 10
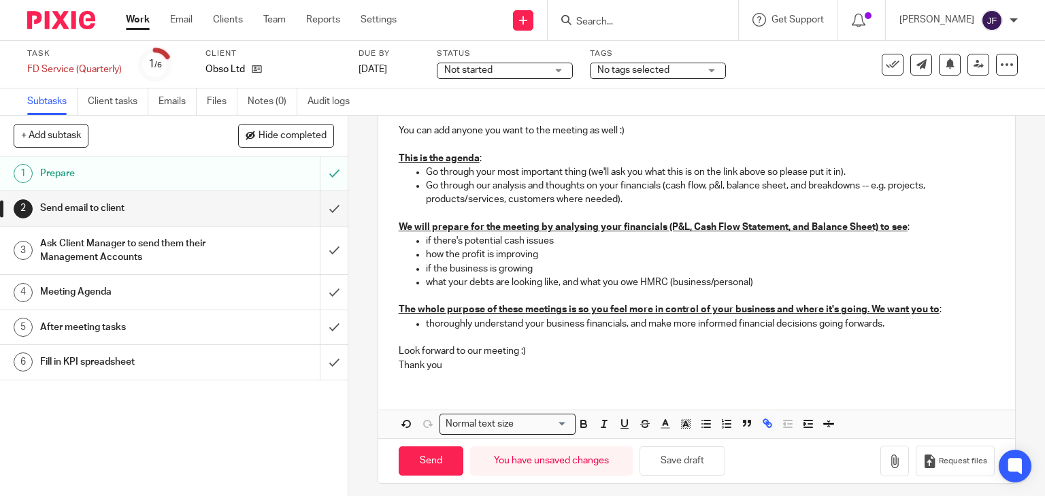
scroll to position [252, 0]
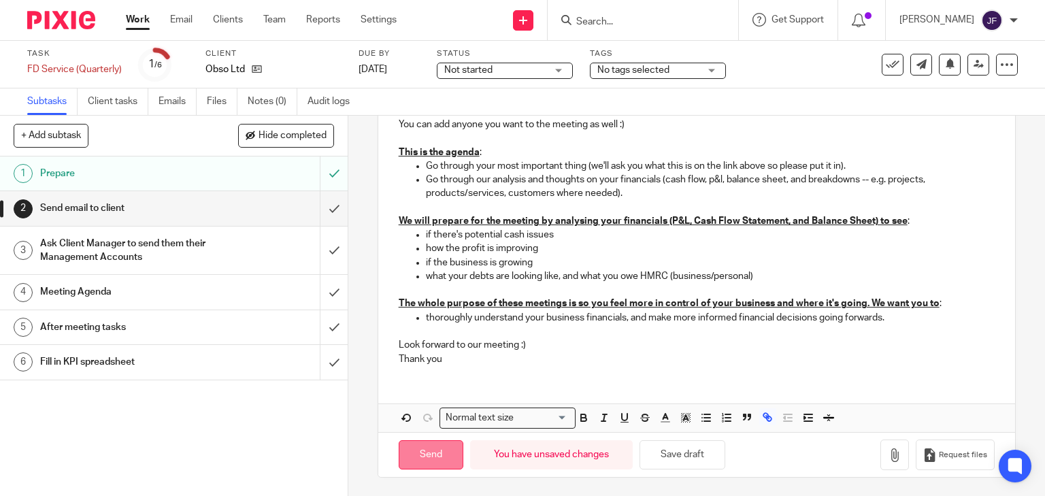
click at [420, 451] on input "Send" at bounding box center [431, 454] width 65 height 29
type input "Sent"
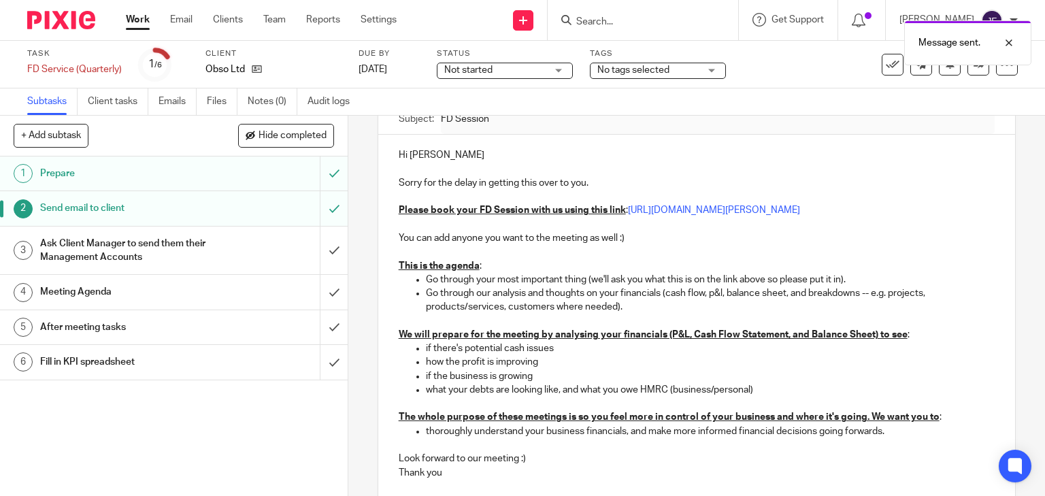
scroll to position [0, 0]
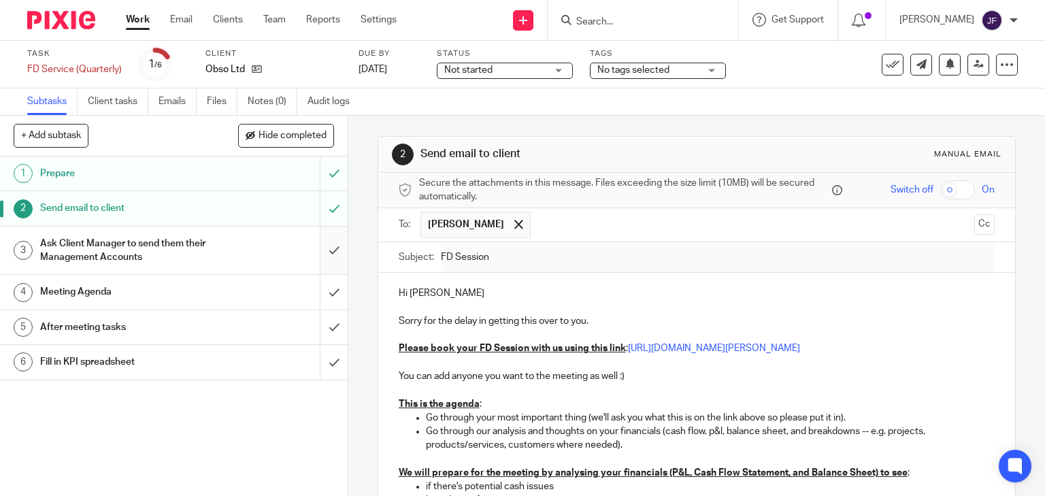
click at [322, 243] on input "submit" at bounding box center [174, 250] width 348 height 48
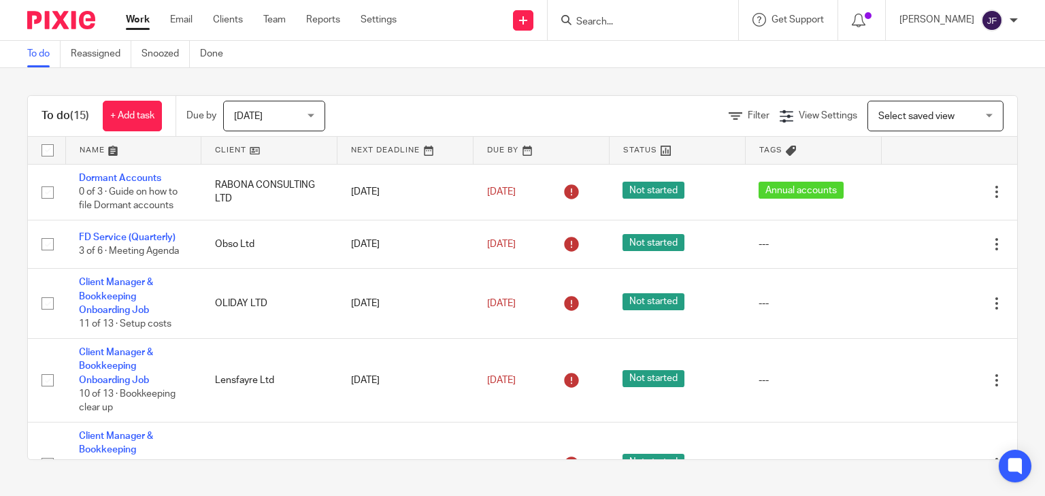
click at [657, 20] on input "Search" at bounding box center [636, 22] width 122 height 12
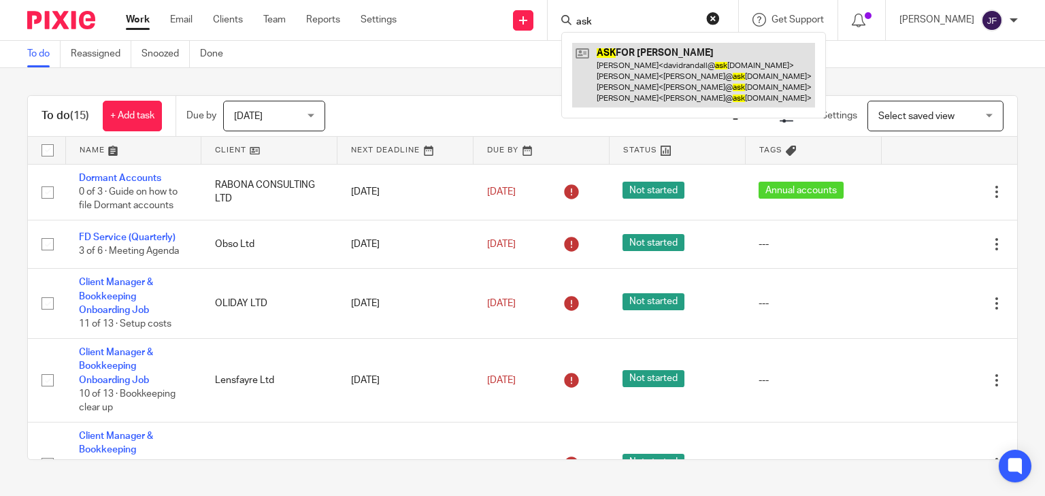
type input "ask"
click at [664, 63] on link at bounding box center [693, 75] width 243 height 65
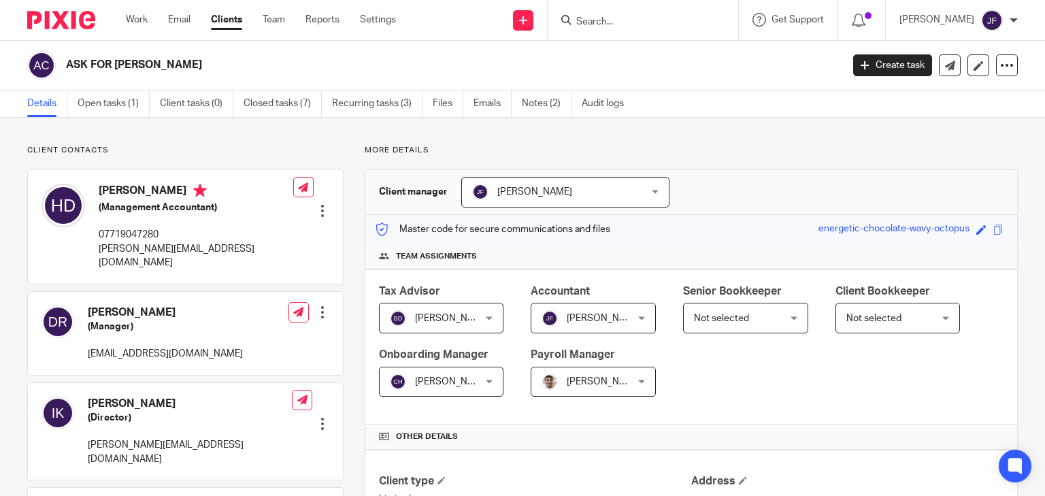
click at [84, 89] on div "ASK FOR ANGELA CIC Create task Update from Companies House Export data Merge Ar…" at bounding box center [522, 66] width 1045 height 50
click at [95, 99] on link "Open tasks (1)" at bounding box center [114, 103] width 72 height 27
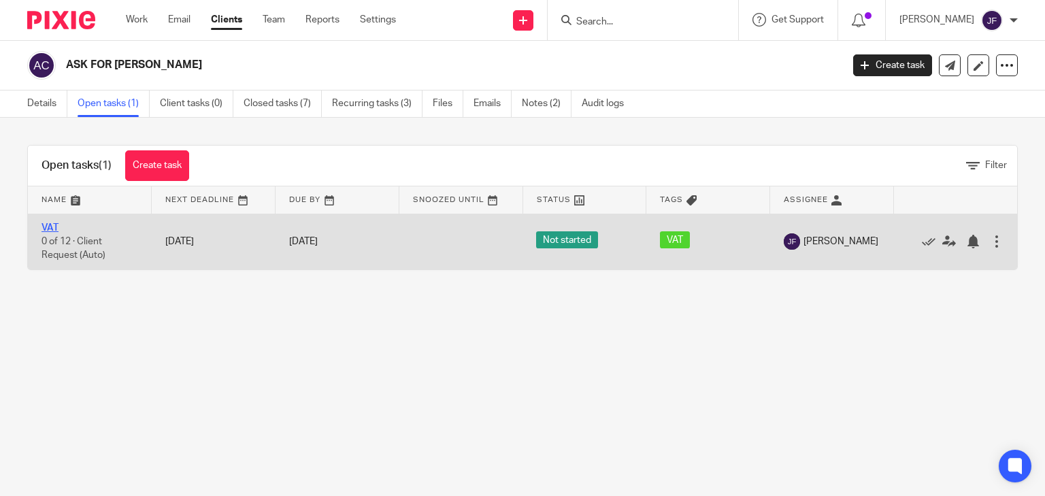
click at [43, 226] on link "VAT" at bounding box center [49, 228] width 17 height 10
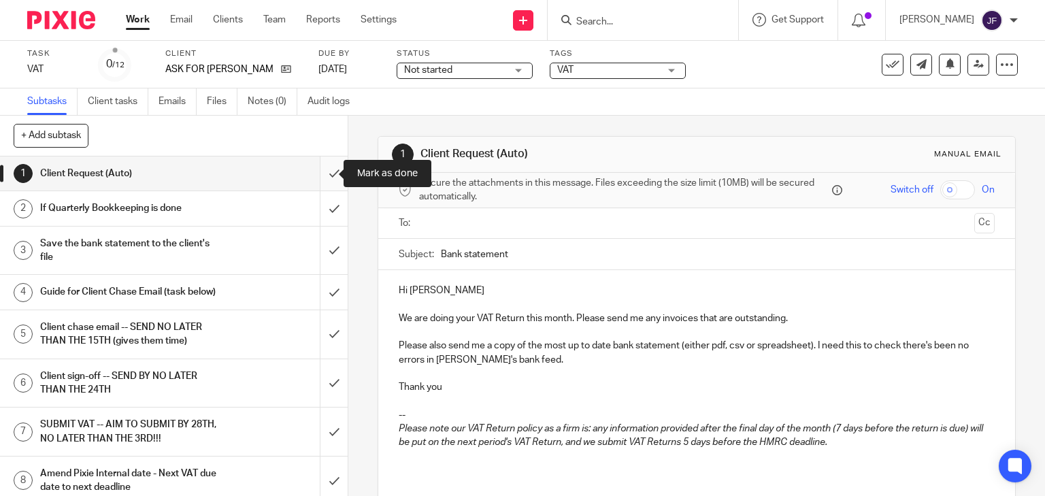
click at [320, 172] on input "submit" at bounding box center [174, 173] width 348 height 34
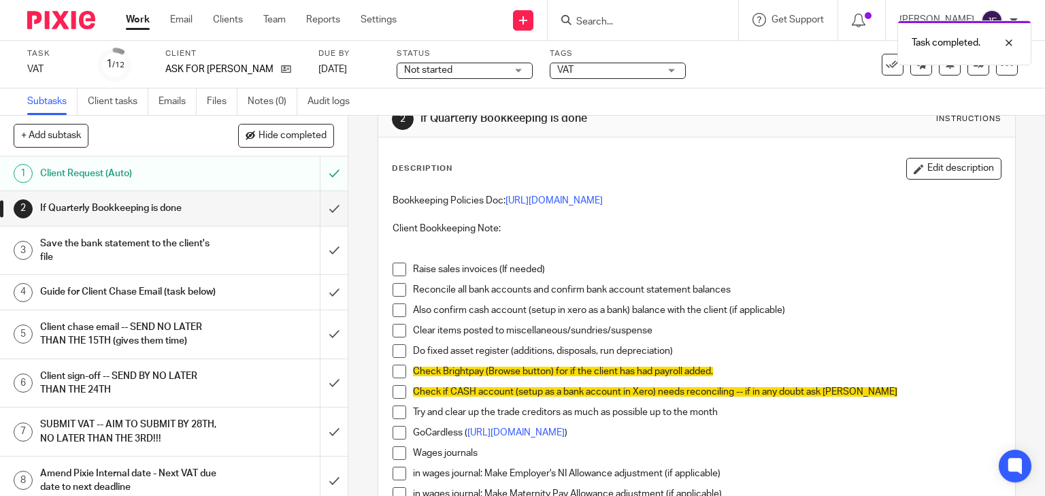
scroll to position [54, 0]
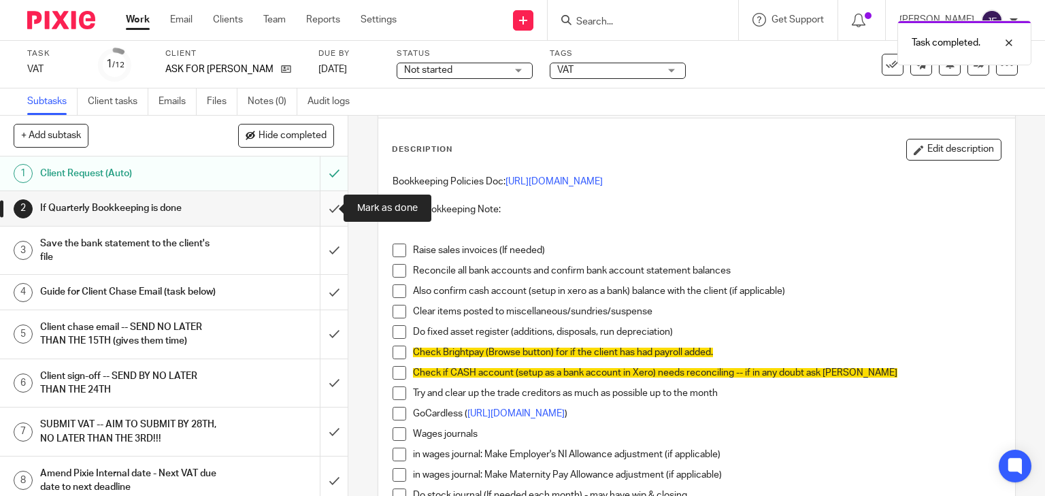
click at [317, 209] on input "submit" at bounding box center [174, 208] width 348 height 34
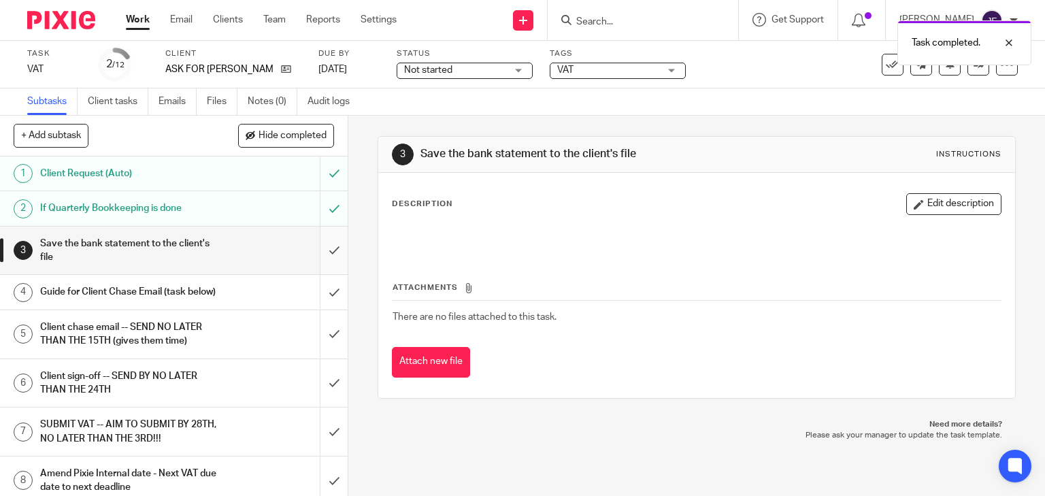
click at [323, 248] on input "submit" at bounding box center [174, 250] width 348 height 48
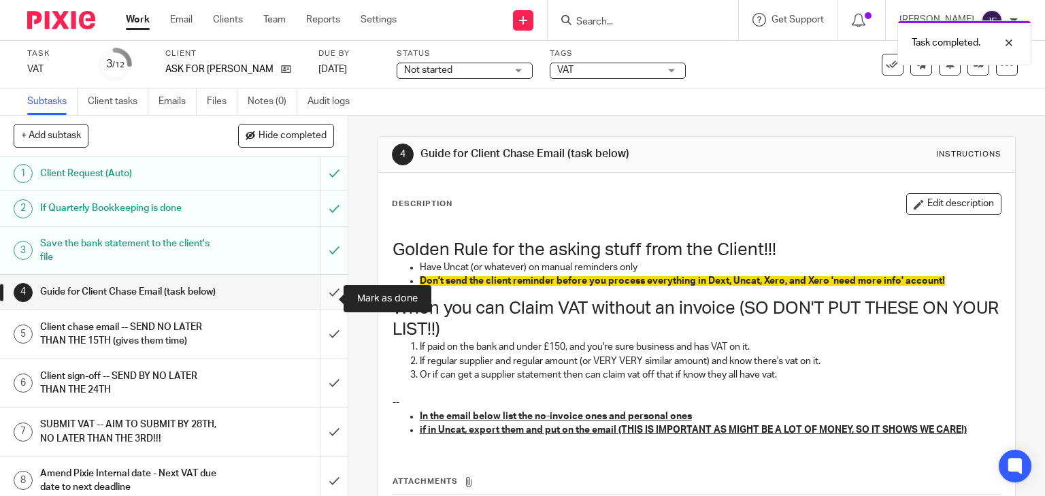
click at [324, 294] on input "submit" at bounding box center [174, 292] width 348 height 34
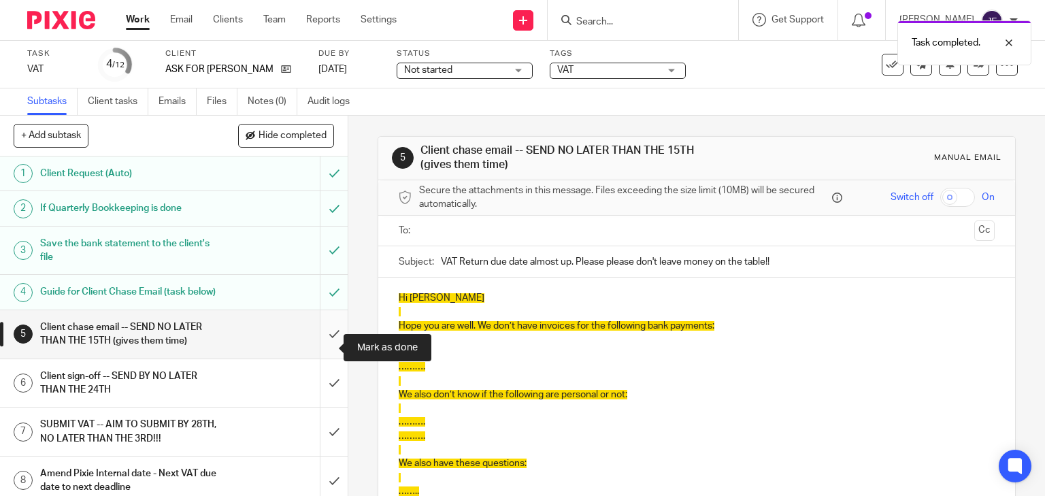
click at [320, 346] on input "submit" at bounding box center [174, 334] width 348 height 48
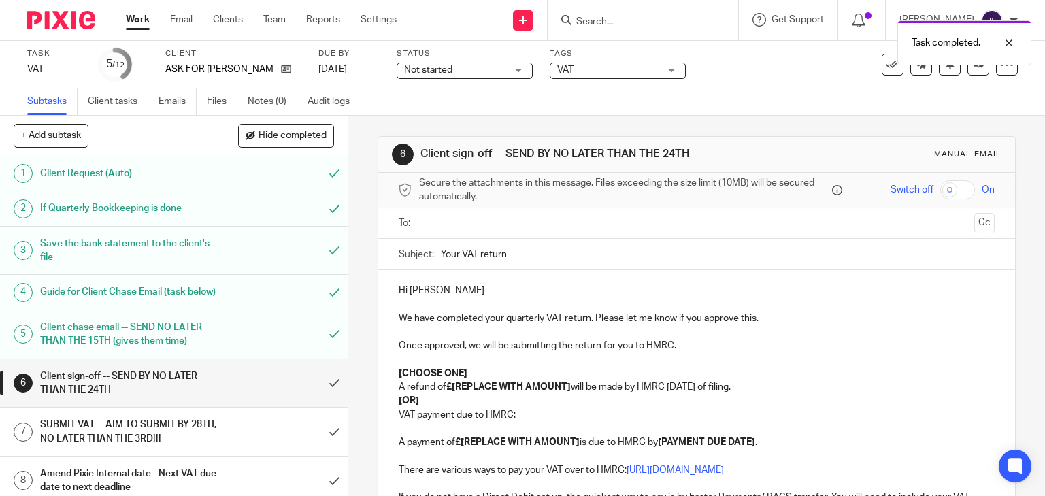
click at [452, 212] on ul at bounding box center [697, 223] width 554 height 22
click at [449, 220] on input "text" at bounding box center [696, 224] width 545 height 16
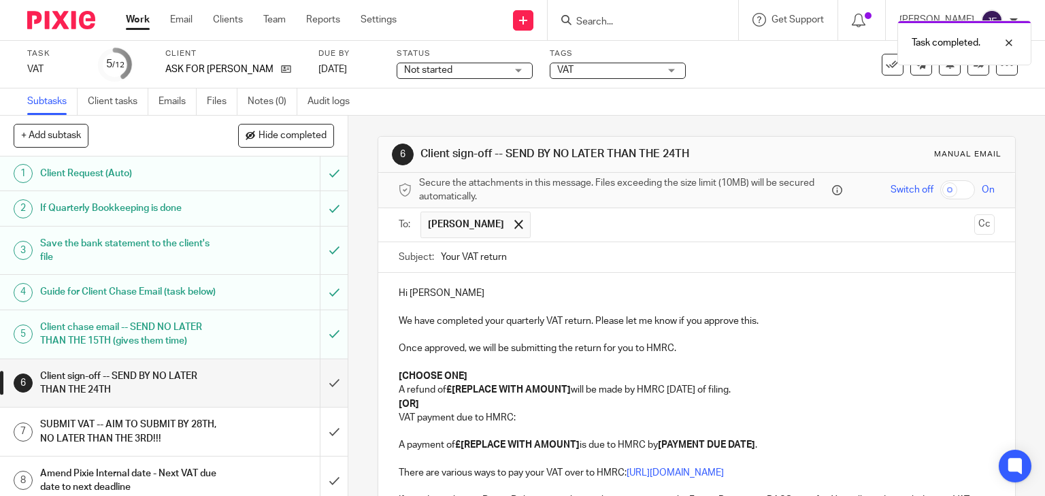
click at [537, 224] on input "text" at bounding box center [752, 225] width 431 height 27
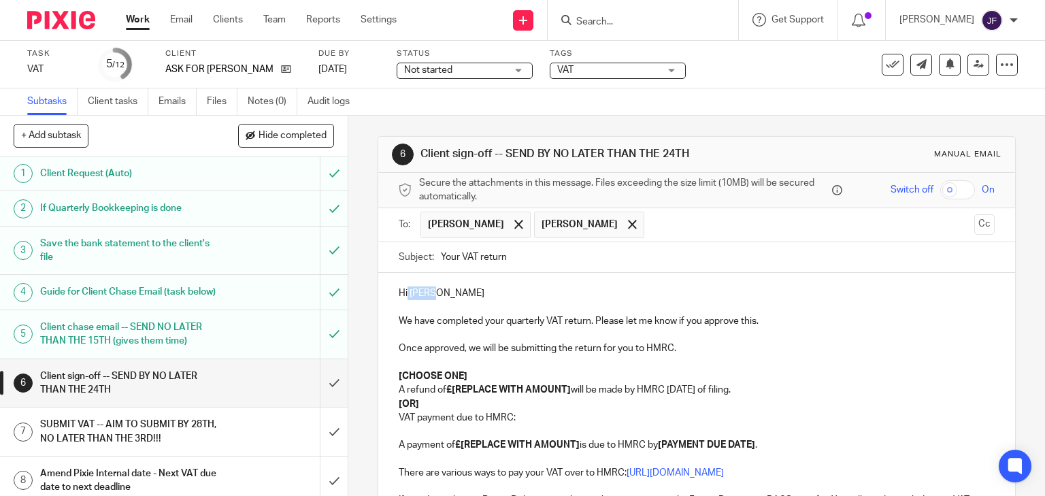
drag, startPoint x: 403, startPoint y: 290, endPoint x: 434, endPoint y: 294, distance: 30.8
click at [434, 294] on p "Hi Helen" at bounding box center [697, 293] width 596 height 14
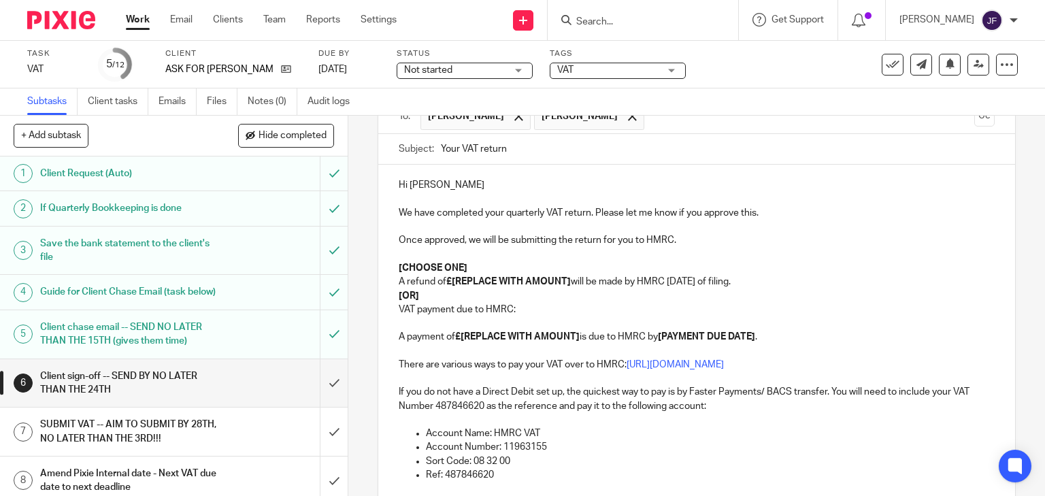
scroll to position [109, 0]
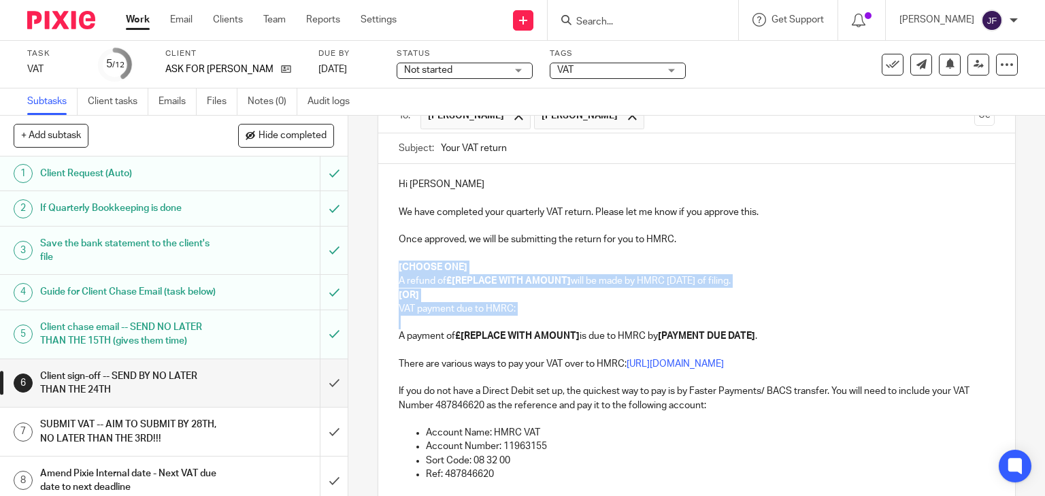
drag, startPoint x: 394, startPoint y: 265, endPoint x: 398, endPoint y: 326, distance: 61.3
click at [398, 326] on div "Hi Sylvia We have completed your quarterly VAT return. Please let me know if yo…" at bounding box center [696, 444] width 637 height 561
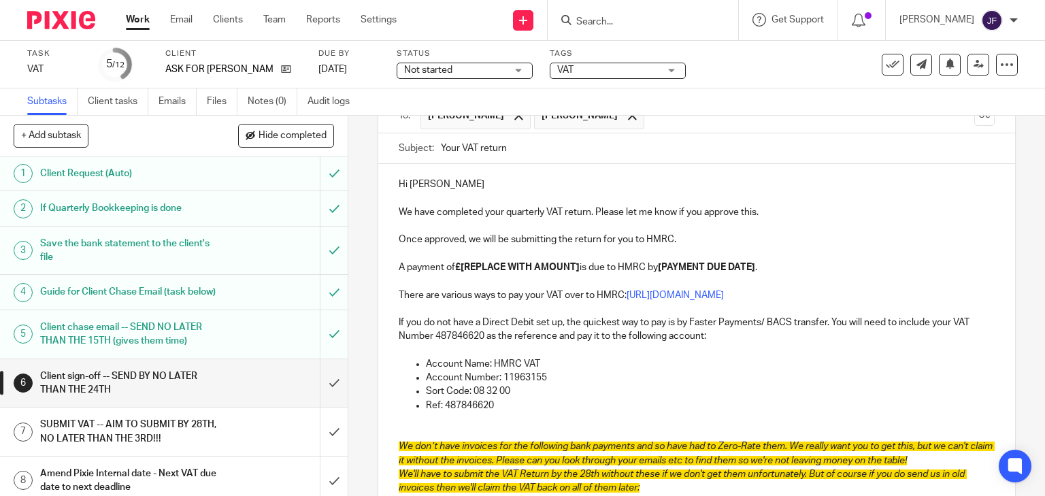
drag, startPoint x: 460, startPoint y: 264, endPoint x: 465, endPoint y: 270, distance: 7.8
click at [460, 265] on strong "£[REPLACE WITH AMOUNT]" at bounding box center [517, 268] width 124 height 10
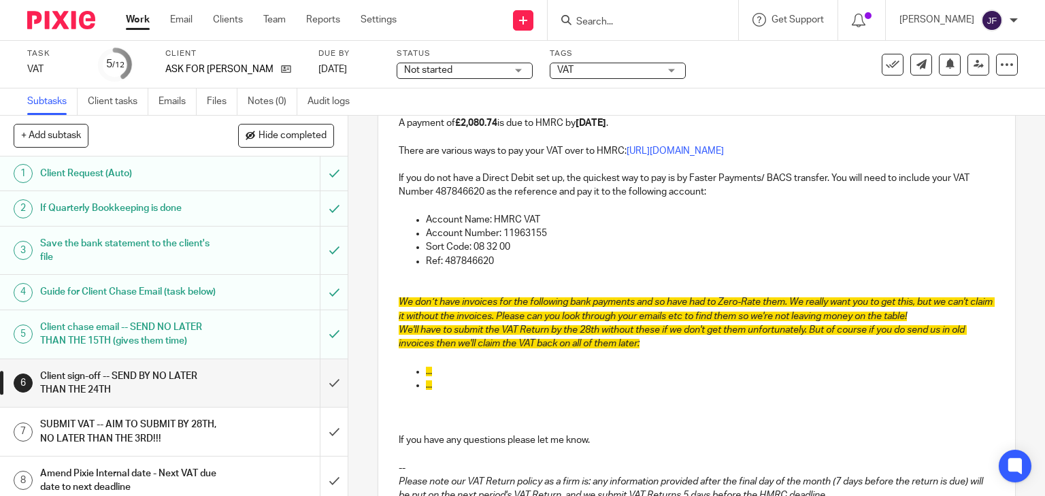
scroll to position [326, 0]
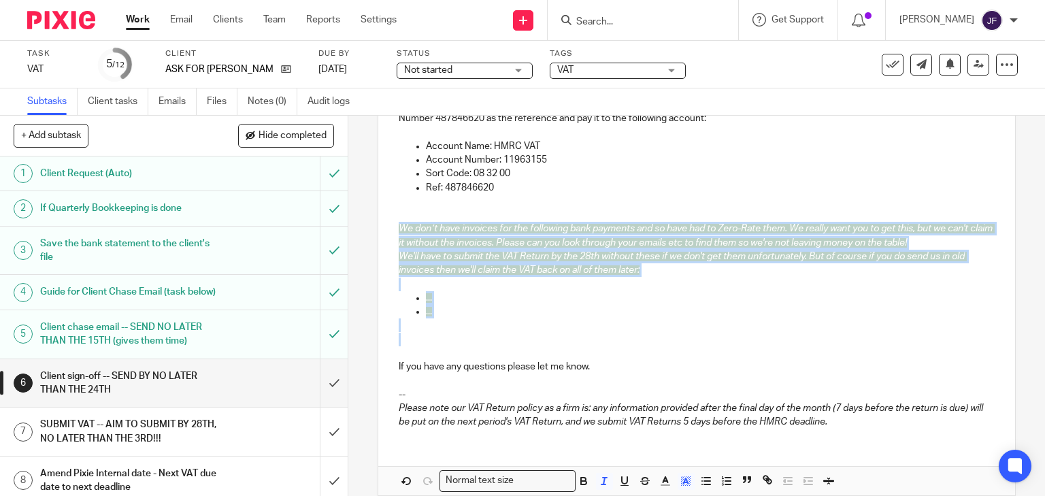
drag, startPoint x: 393, startPoint y: 227, endPoint x: 479, endPoint y: 355, distance: 153.9
click at [479, 355] on div "Hi Sylvia We have completed your quarterly VAT return. Please let me know if yo…" at bounding box center [696, 192] width 637 height 492
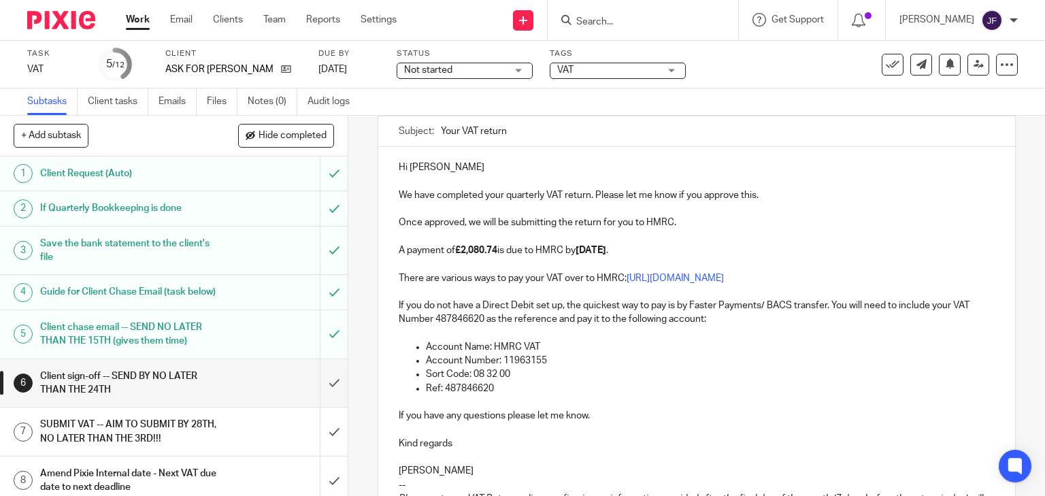
scroll to position [279, 0]
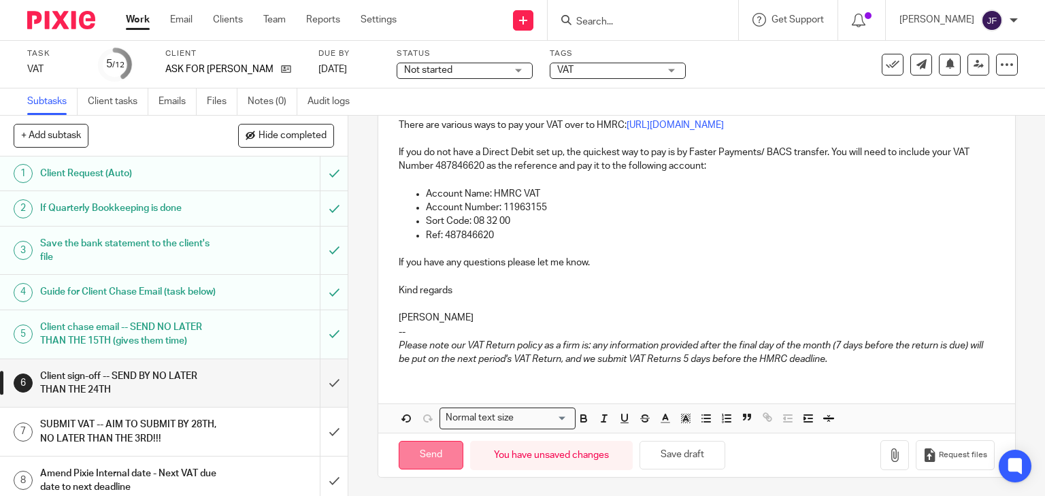
click at [431, 441] on input "Send" at bounding box center [431, 455] width 65 height 29
type input "Sent"
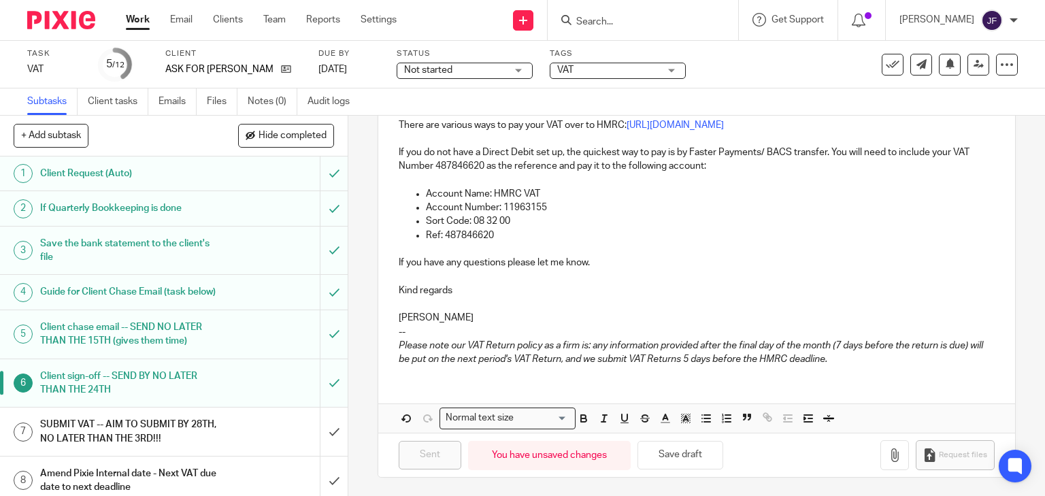
click at [53, 22] on img at bounding box center [61, 20] width 68 height 18
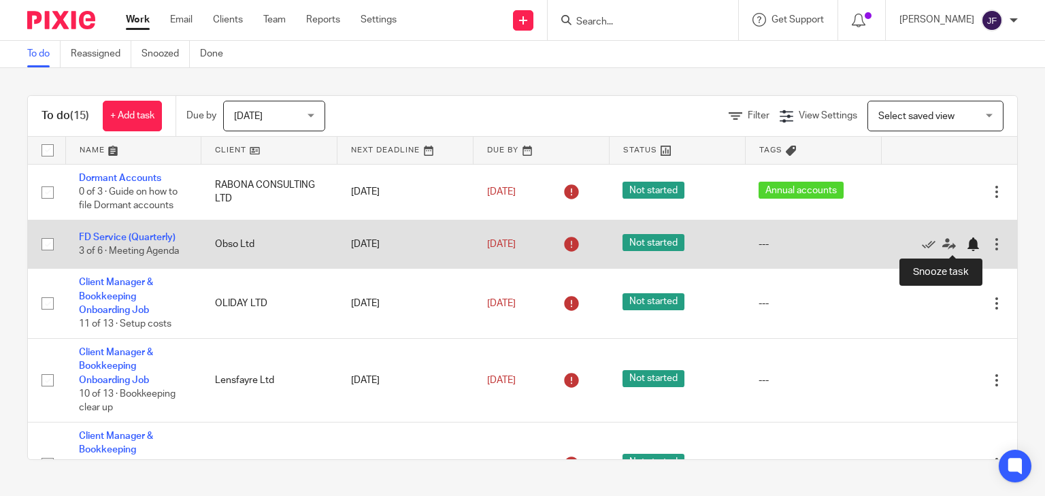
click at [966, 244] on div at bounding box center [973, 244] width 14 height 14
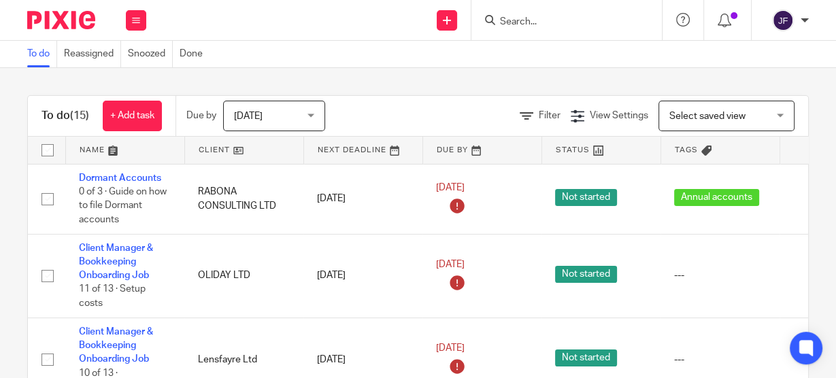
click at [571, 24] on input "Search" at bounding box center [560, 22] width 122 height 12
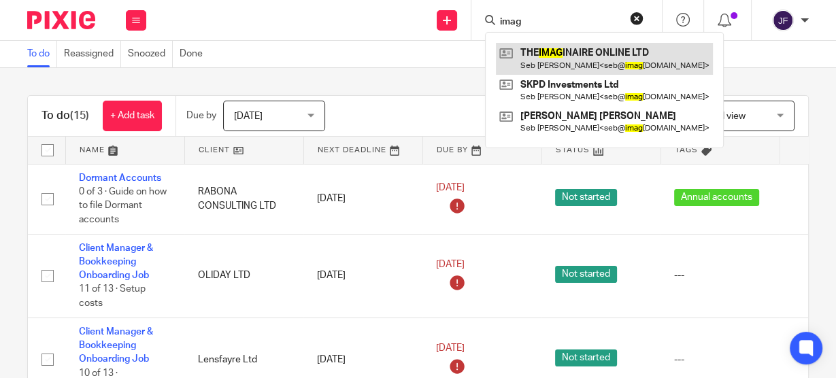
type input "imag"
click at [598, 56] on link at bounding box center [604, 58] width 217 height 31
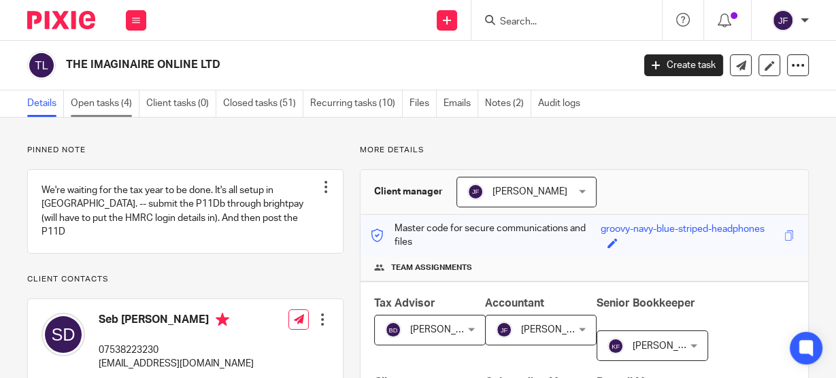
click at [123, 103] on link "Open tasks (4)" at bounding box center [105, 103] width 69 height 27
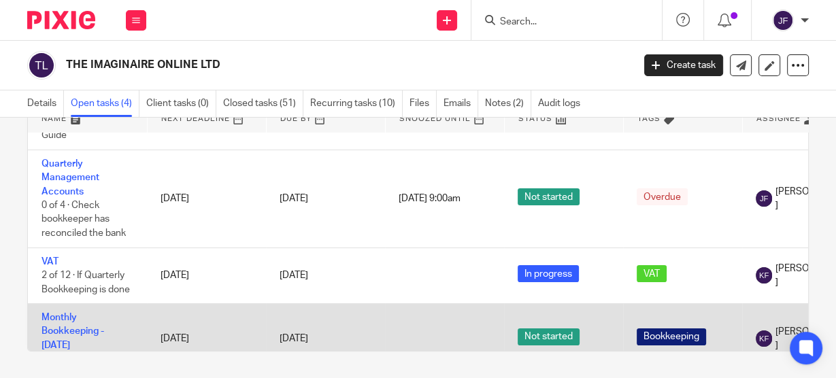
scroll to position [14, 0]
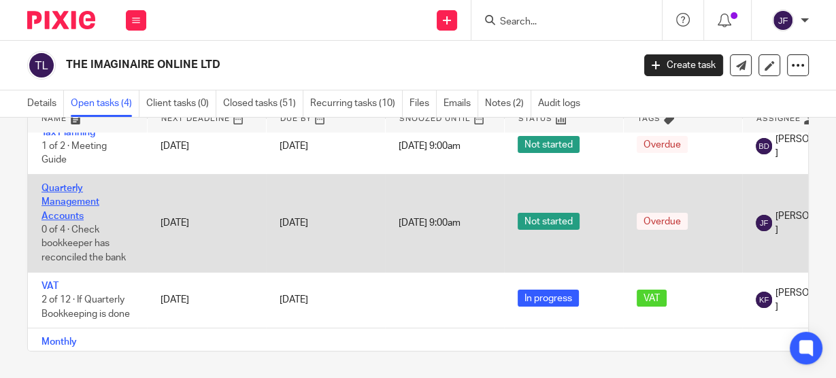
click at [87, 203] on link "Quarterly Management Accounts" at bounding box center [70, 202] width 58 height 37
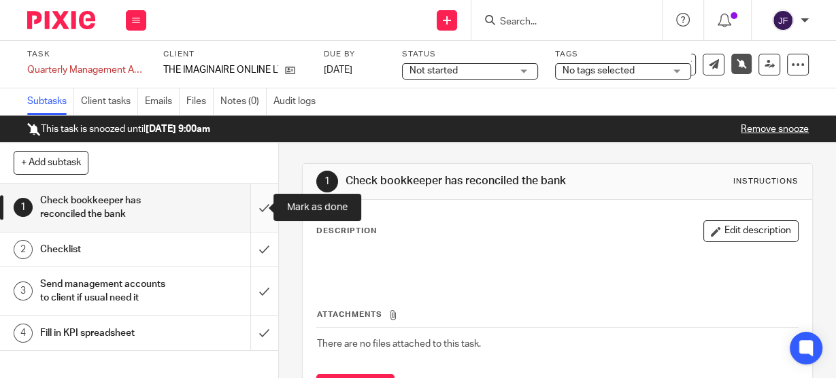
click at [258, 203] on input "submit" at bounding box center [139, 208] width 278 height 48
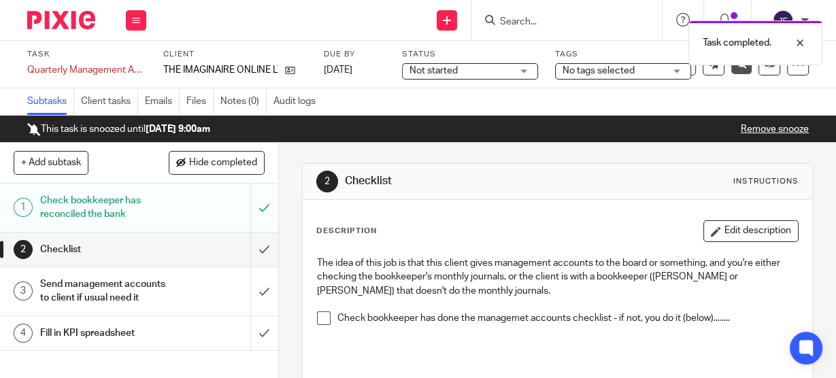
click at [782, 132] on link "Remove snooze" at bounding box center [775, 129] width 68 height 10
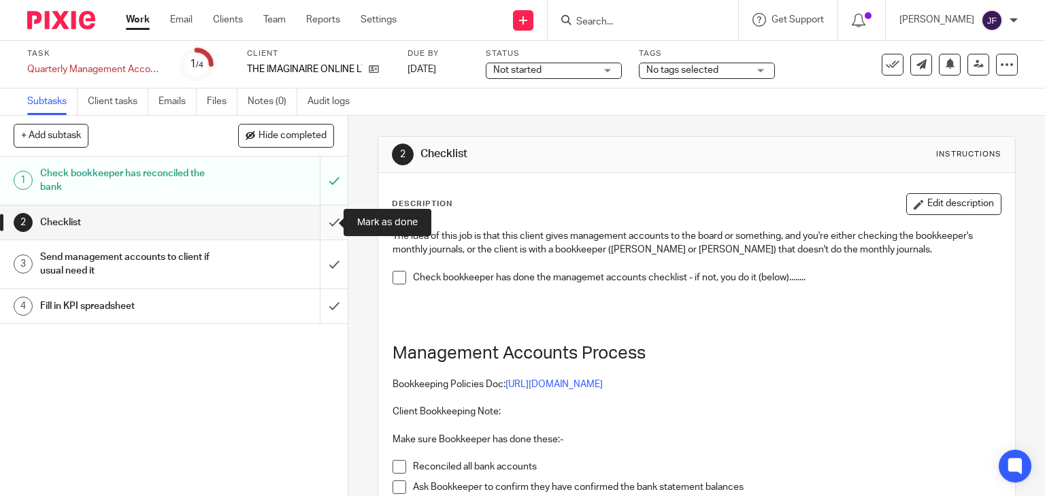
click at [318, 220] on input "submit" at bounding box center [174, 222] width 348 height 34
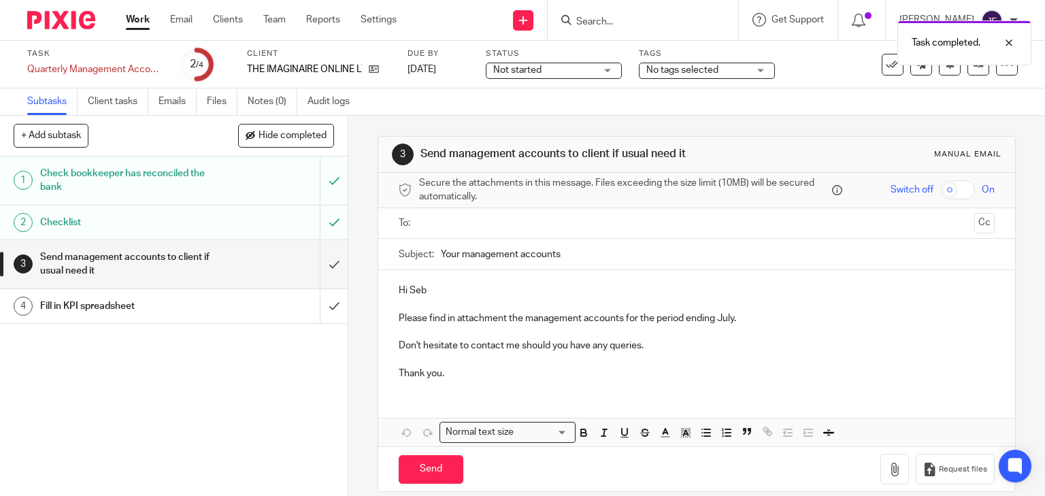
click at [460, 231] on ul at bounding box center [697, 223] width 554 height 22
click at [466, 223] on input "text" at bounding box center [696, 224] width 545 height 16
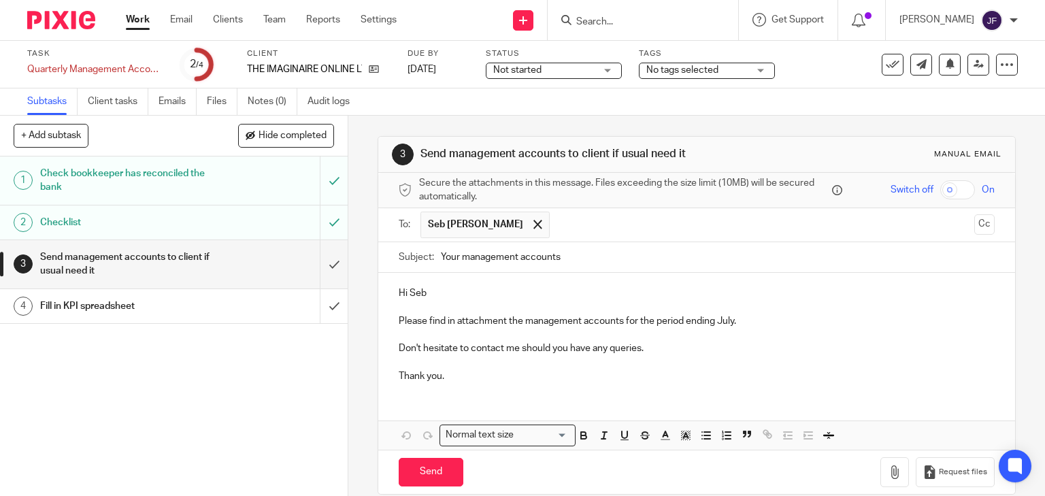
click at [720, 321] on p "Please find in attachment the management accounts for the period ending July." at bounding box center [697, 321] width 596 height 14
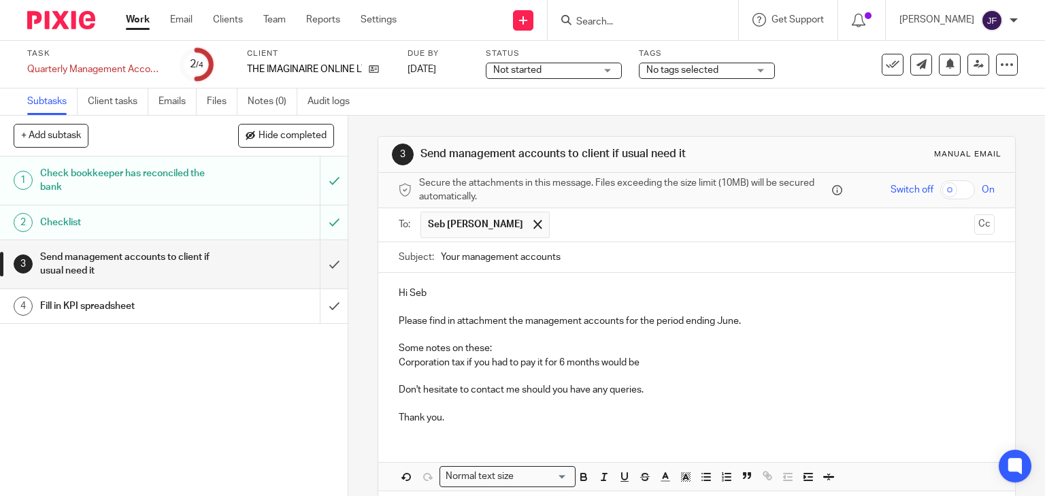
click at [660, 358] on div "Hi Seb Please find in attachment the management accounts for the period ending …" at bounding box center [696, 354] width 637 height 162
click at [659, 369] on p at bounding box center [697, 376] width 596 height 14
click at [647, 362] on p "Corporation tax if you had to pay it for 6 months would be" at bounding box center [697, 363] width 596 height 14
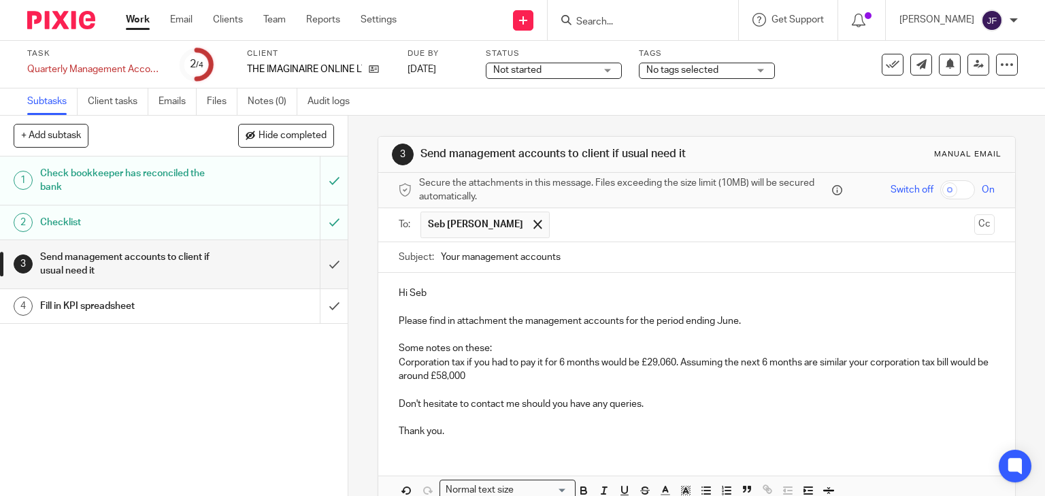
scroll to position [72, 0]
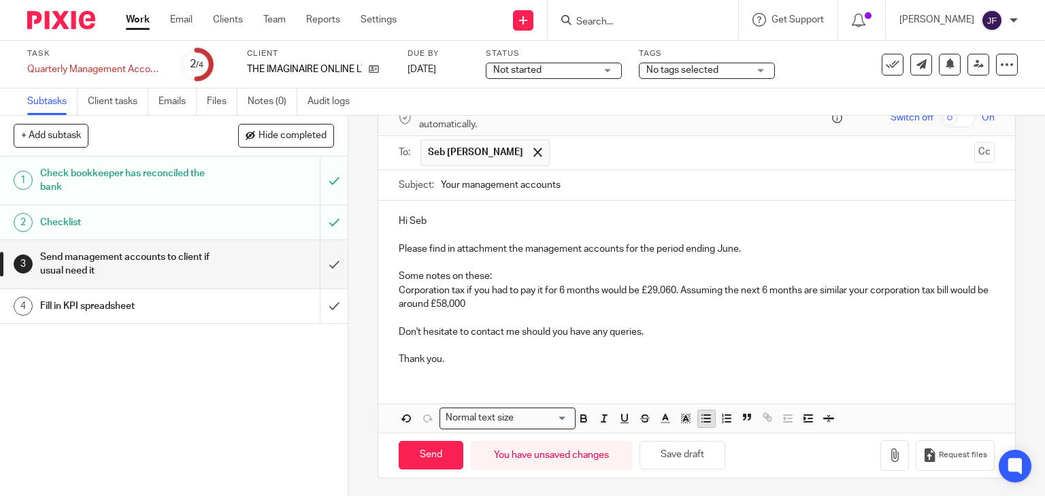
click at [700, 417] on icon "button" at bounding box center [706, 418] width 12 height 12
click at [552, 299] on p "Corporation tax if you had to pay it for 6 months would be £29,060. Assuming th…" at bounding box center [710, 298] width 569 height 28
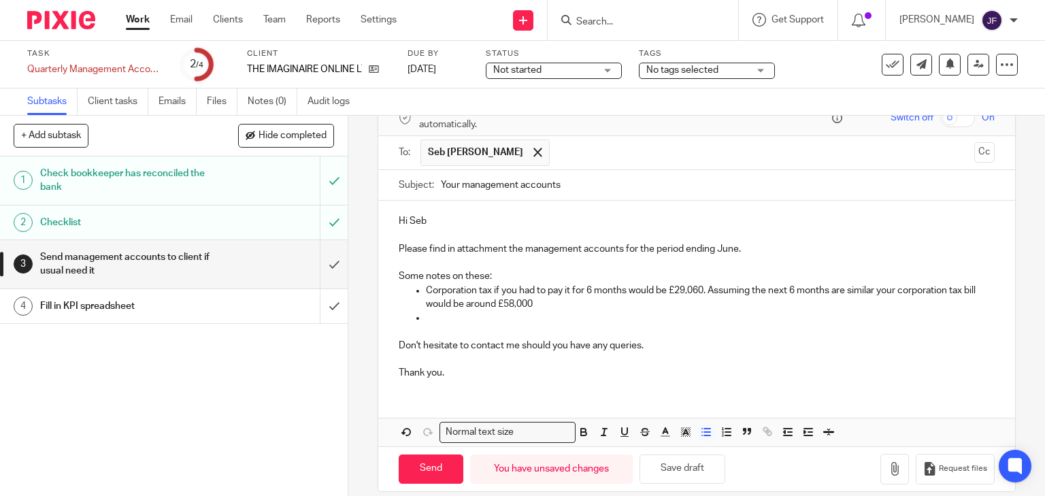
click at [431, 317] on p at bounding box center [710, 318] width 569 height 14
click at [944, 321] on p "Your directors loan account is showing that the company owes you £435 without u…" at bounding box center [710, 318] width 569 height 14
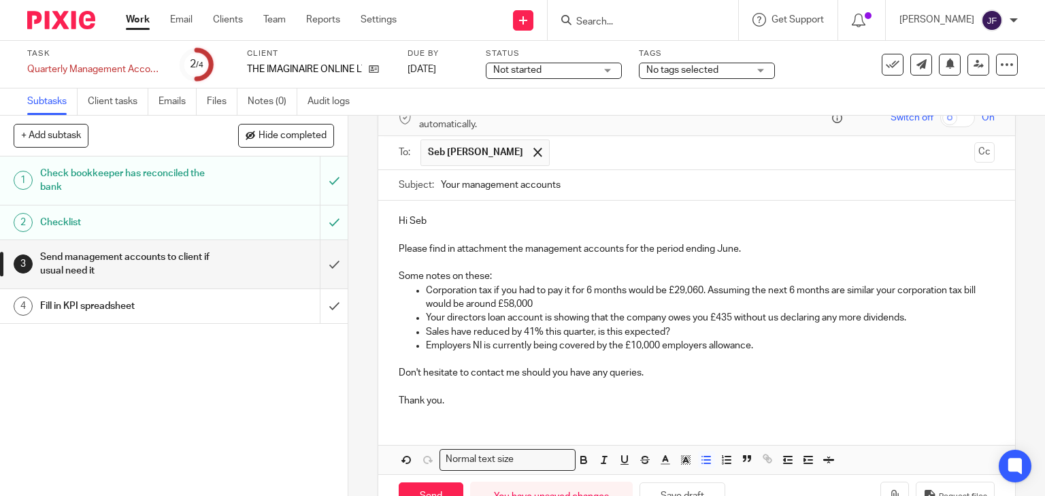
click at [780, 346] on p "Employers NI is currently being covered by the £10,000 employers allowance." at bounding box center [710, 346] width 569 height 14
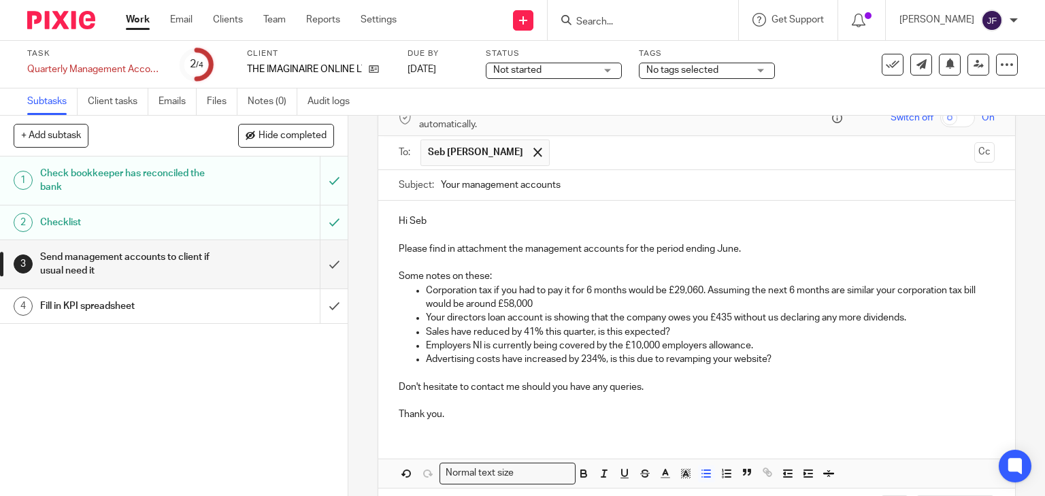
click at [399, 413] on p "Thank you." at bounding box center [697, 414] width 596 height 14
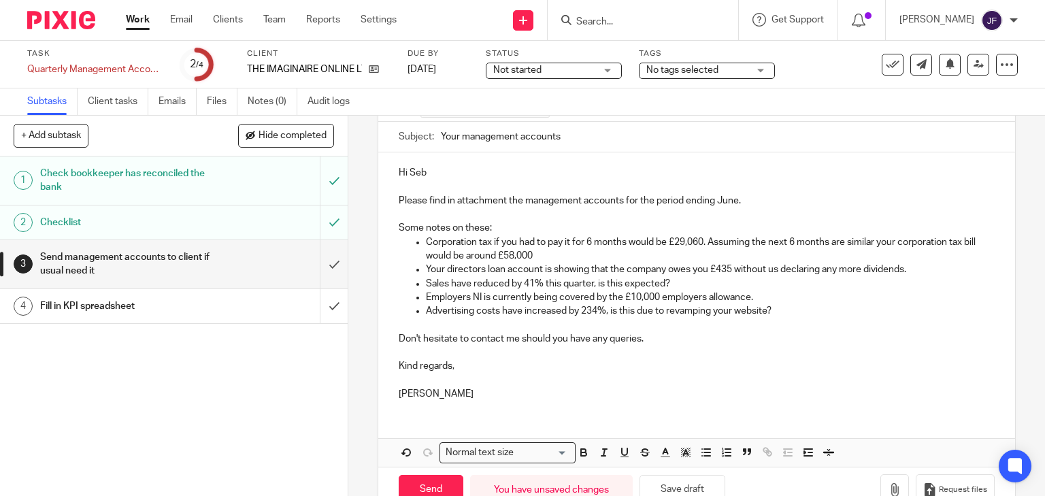
scroll to position [155, 0]
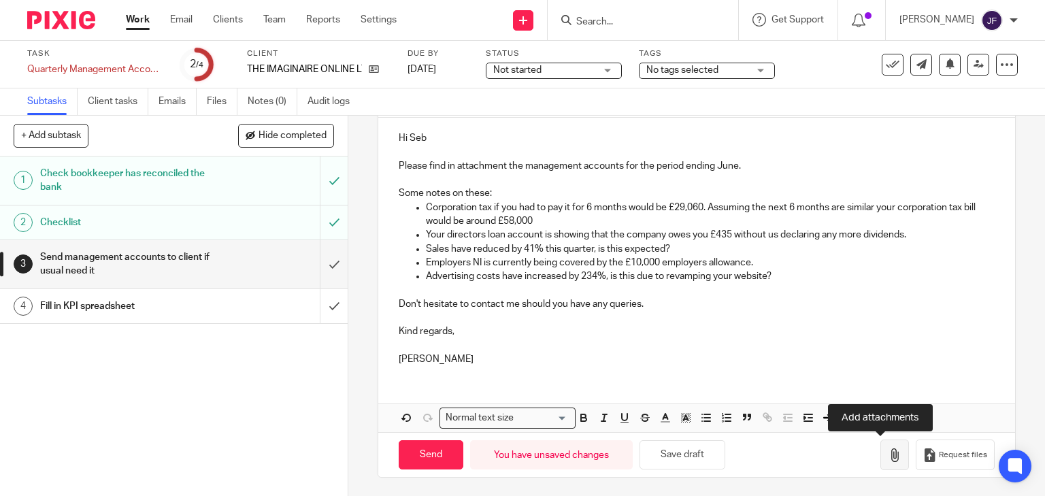
click at [888, 448] on icon "button" at bounding box center [895, 455] width 14 height 14
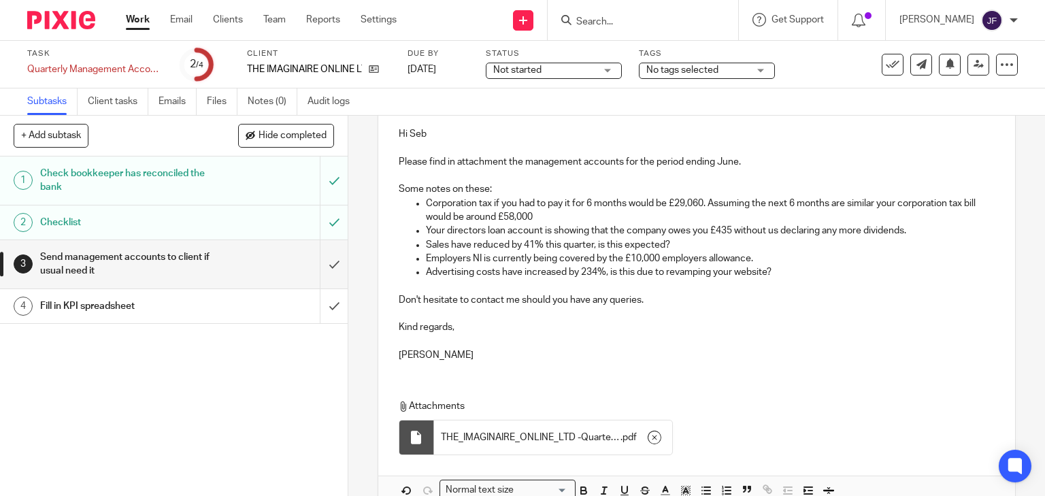
scroll to position [123, 0]
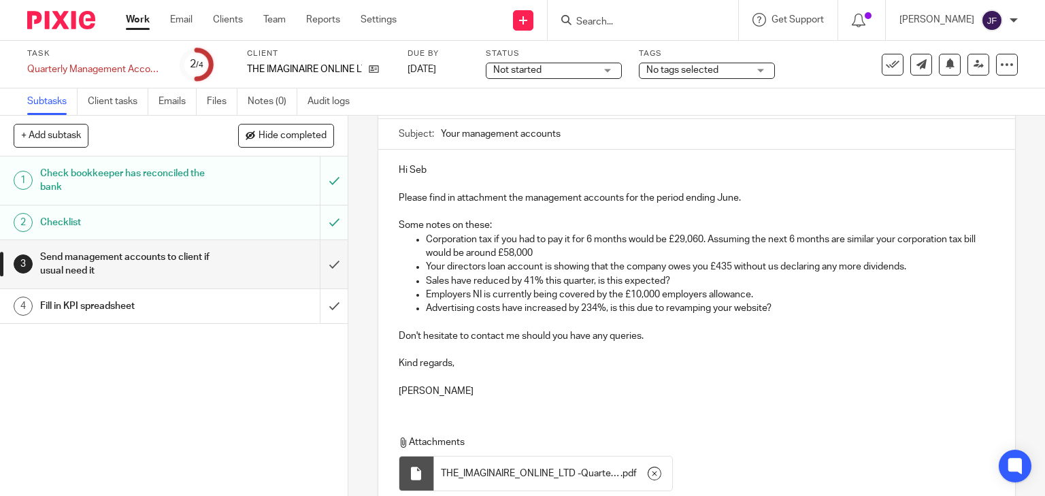
click at [758, 199] on p "Please find in attachment the management accounts for the period ending June." at bounding box center [697, 198] width 596 height 14
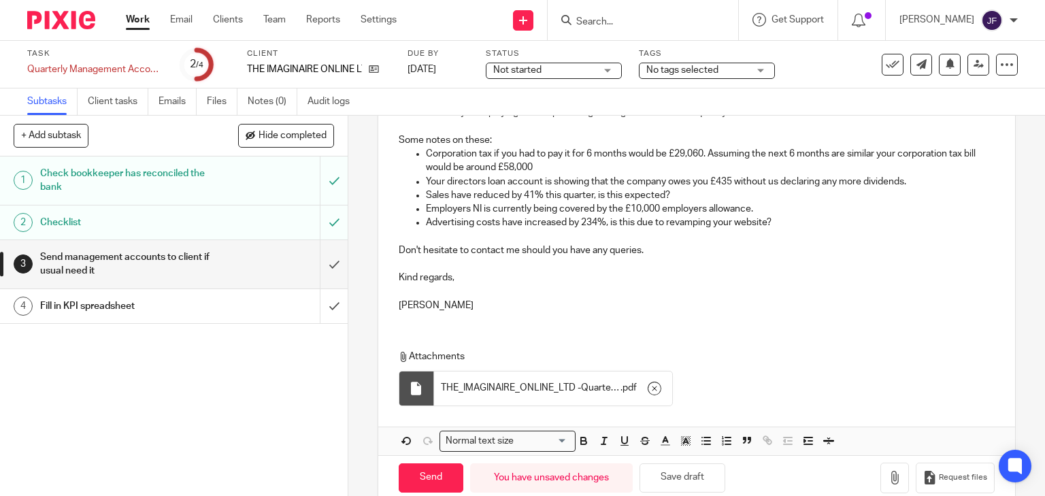
scroll to position [245, 0]
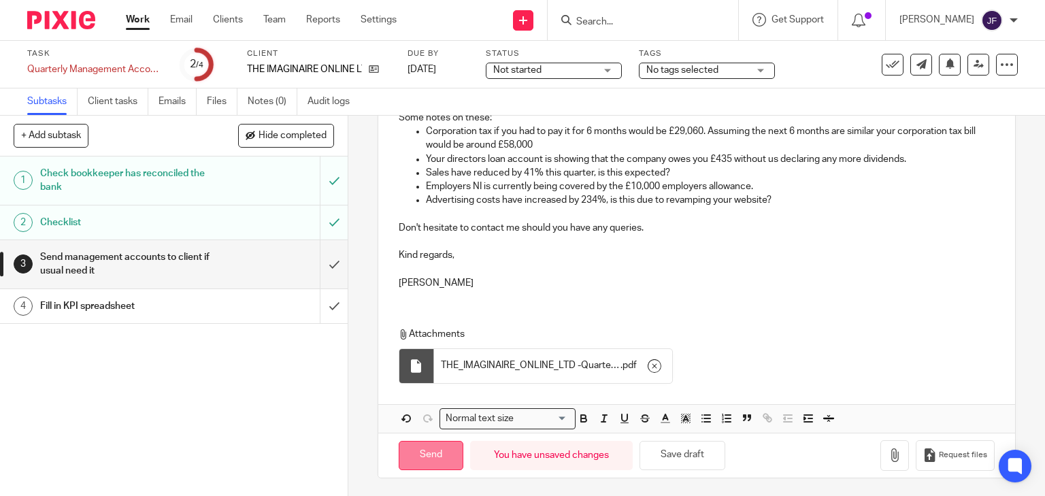
click at [441, 456] on input "Send" at bounding box center [431, 455] width 65 height 29
type input "Sent"
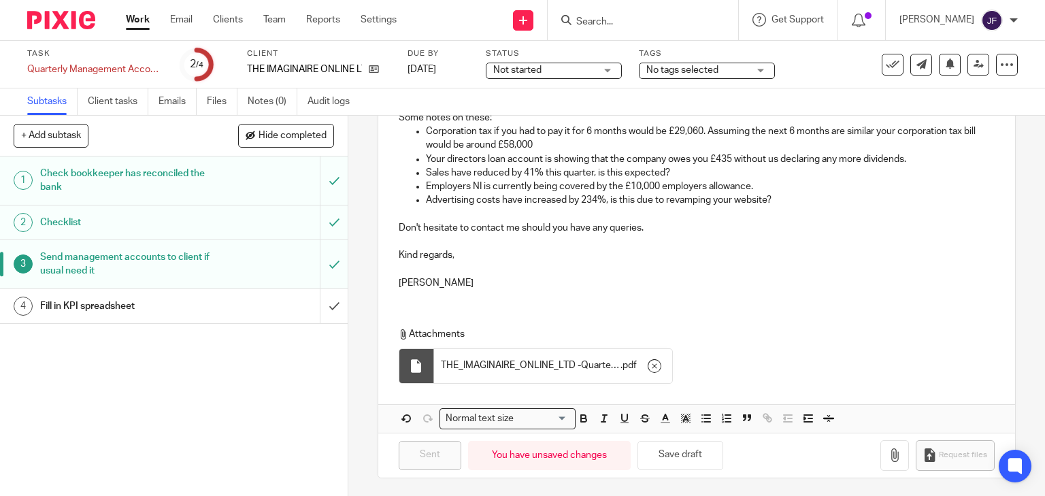
scroll to position [0, 0]
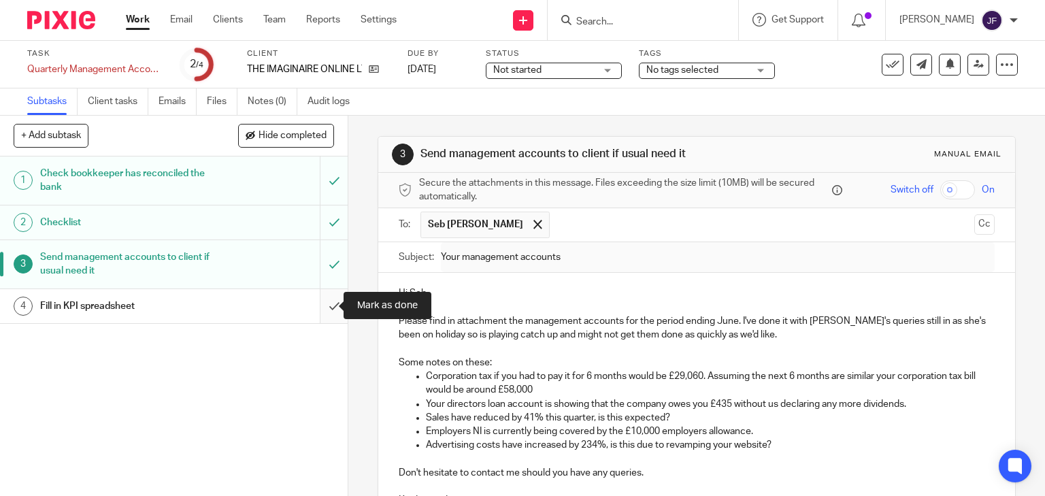
click at [325, 298] on input "submit" at bounding box center [174, 306] width 348 height 34
